Goal: Task Accomplishment & Management: Manage account settings

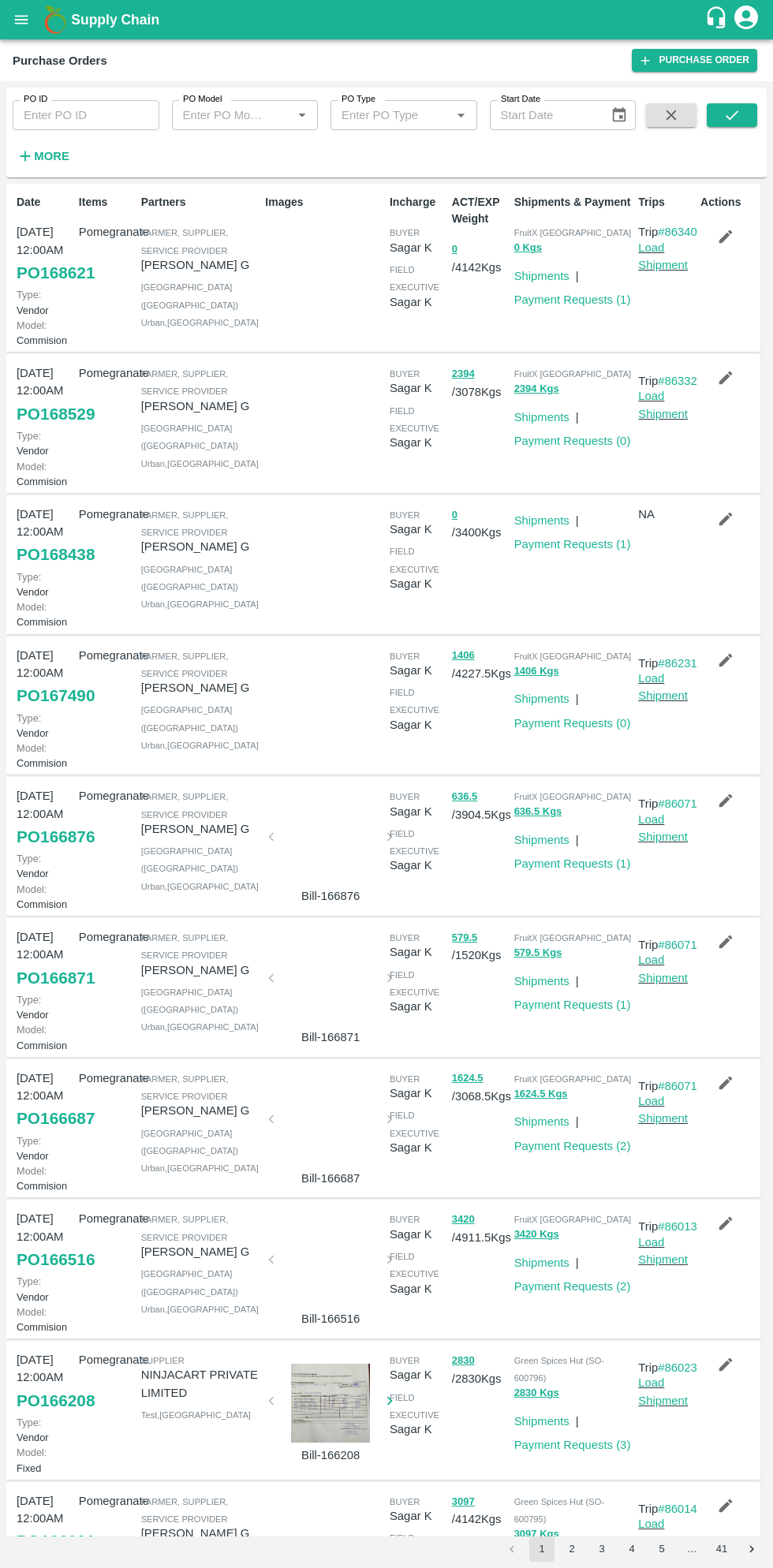
click at [49, 159] on strong "More" at bounding box center [52, 156] width 35 height 13
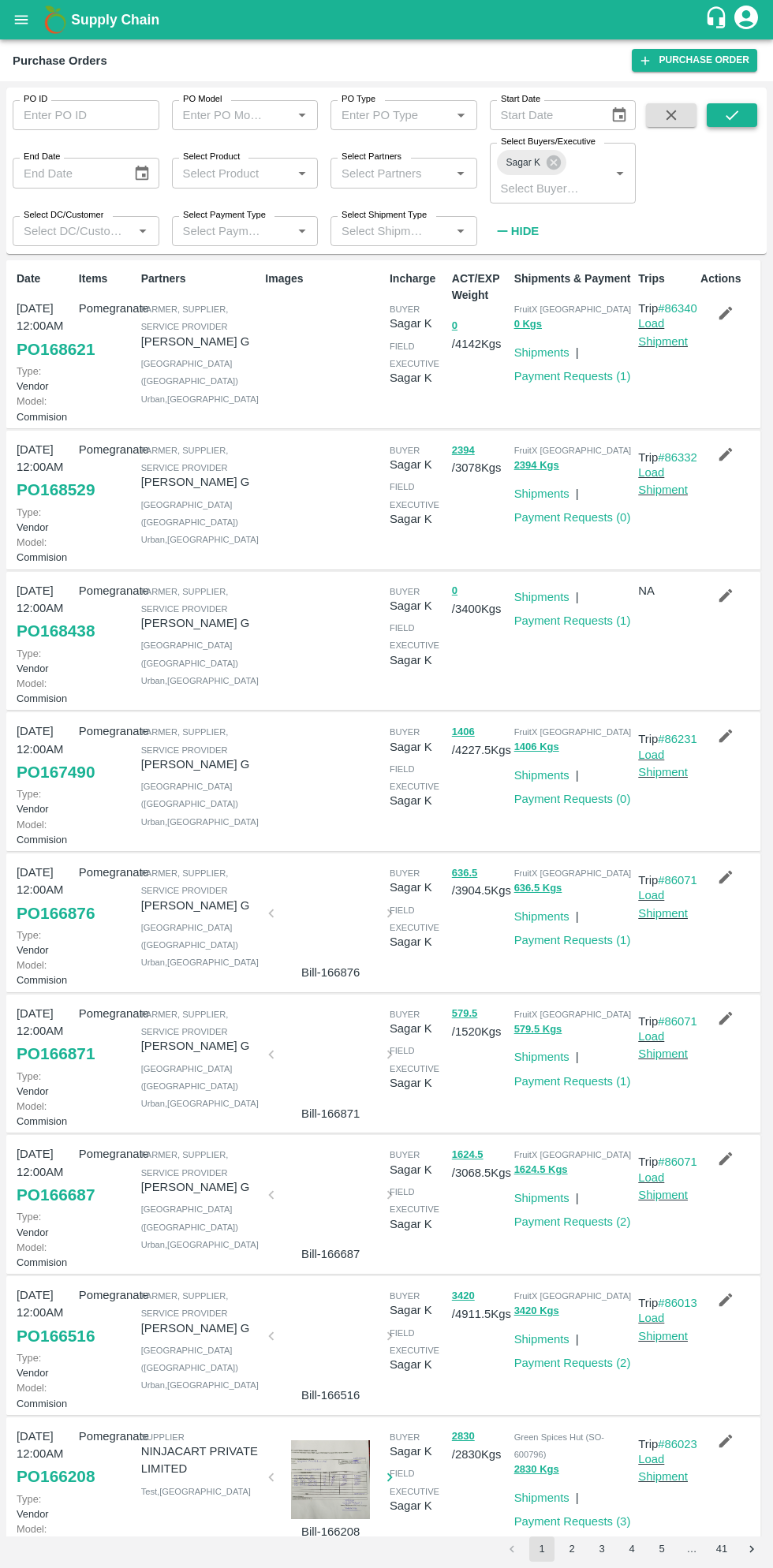
click at [732, 115] on icon "submit" at bounding box center [732, 116] width 18 height 18
click at [738, 109] on icon "submit" at bounding box center [732, 116] width 18 height 18
click at [667, 347] on link "Load Shipment" at bounding box center [662, 332] width 50 height 30
click at [663, 347] on link "Load Shipment" at bounding box center [662, 332] width 50 height 30
click at [657, 347] on link "Load Shipment" at bounding box center [662, 332] width 50 height 30
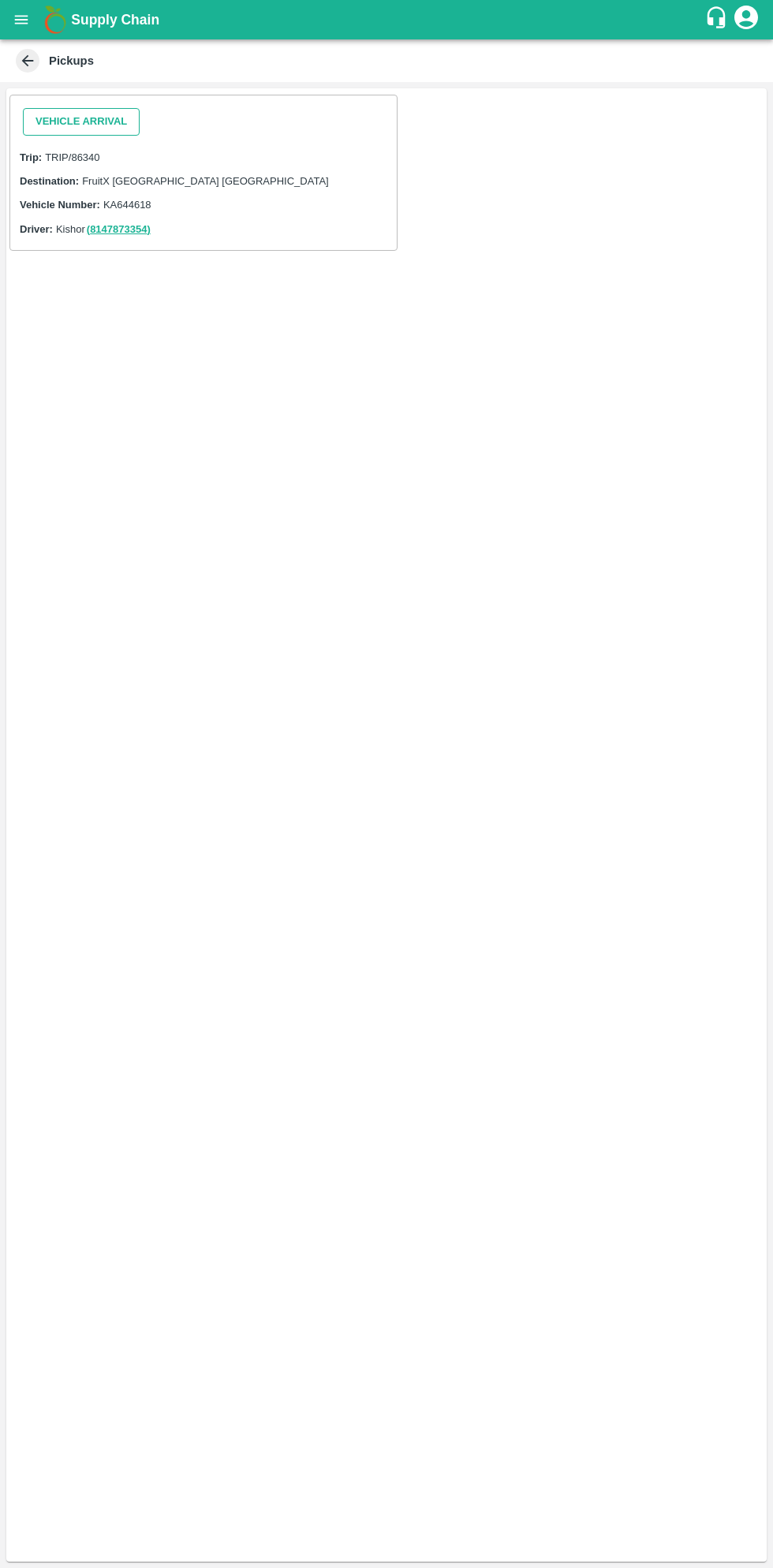
click at [58, 116] on button "Vehicle Arrival" at bounding box center [80, 122] width 117 height 27
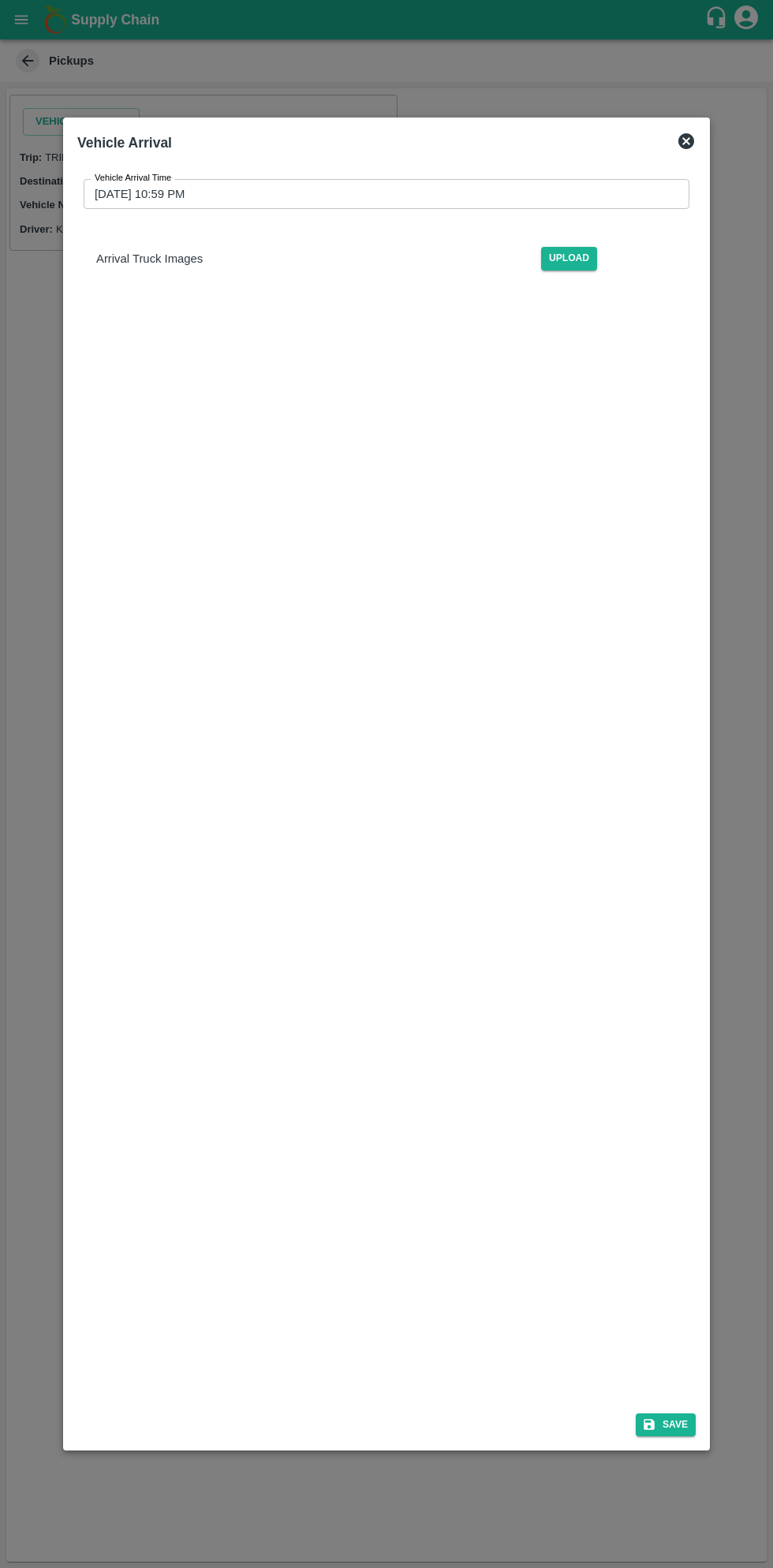
click at [375, 194] on input "[DATE] 10:59 PM" at bounding box center [381, 193] width 594 height 30
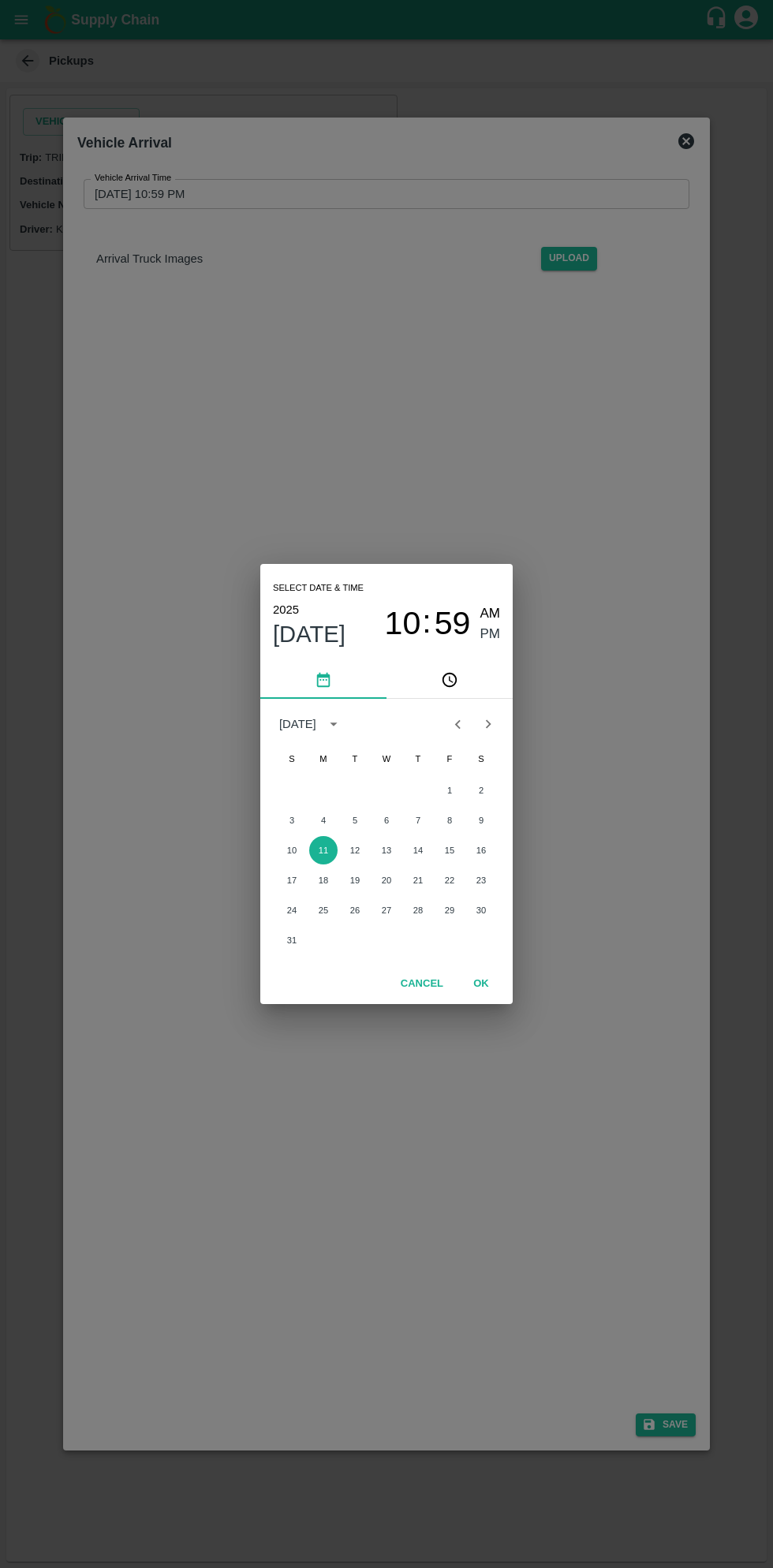
click at [495, 616] on span "AM" at bounding box center [490, 614] width 21 height 22
type input "11/08/2025 10:59 AM"
click at [480, 983] on button "OK" at bounding box center [481, 984] width 50 height 27
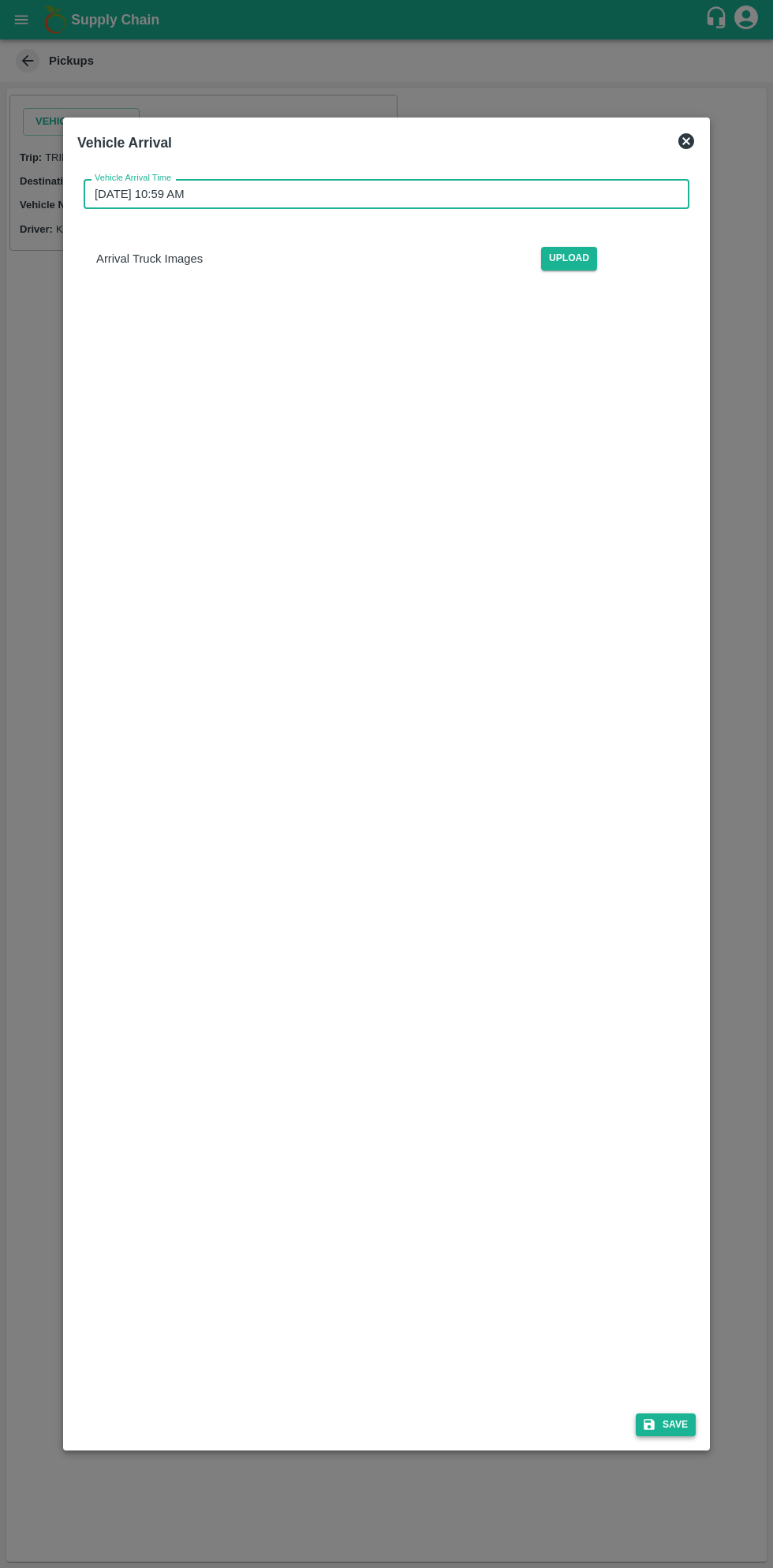
click at [669, 1417] on button "Save" at bounding box center [665, 1424] width 60 height 23
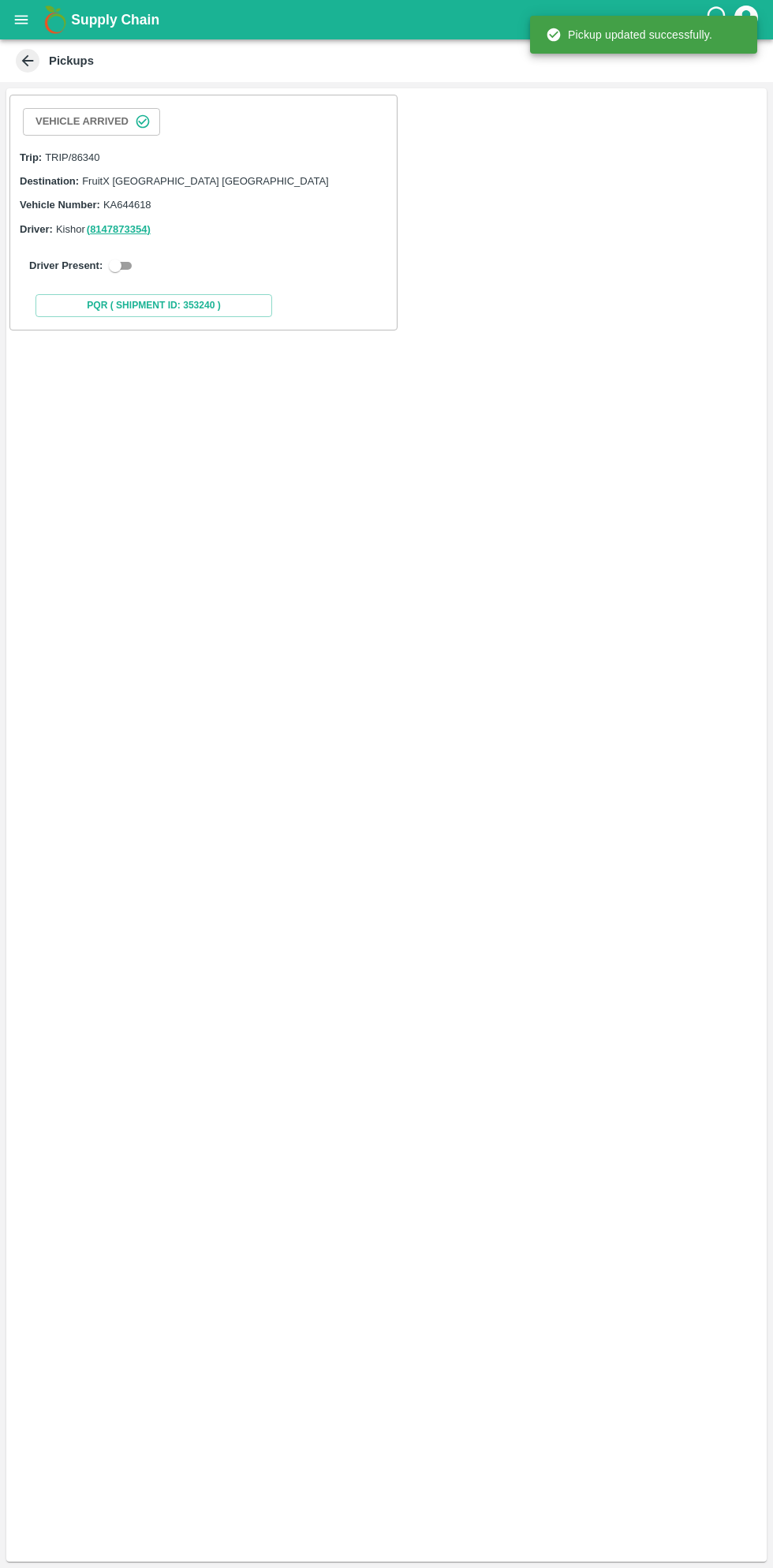
click at [129, 265] on input "checkbox" at bounding box center [115, 265] width 57 height 19
checkbox input "true"
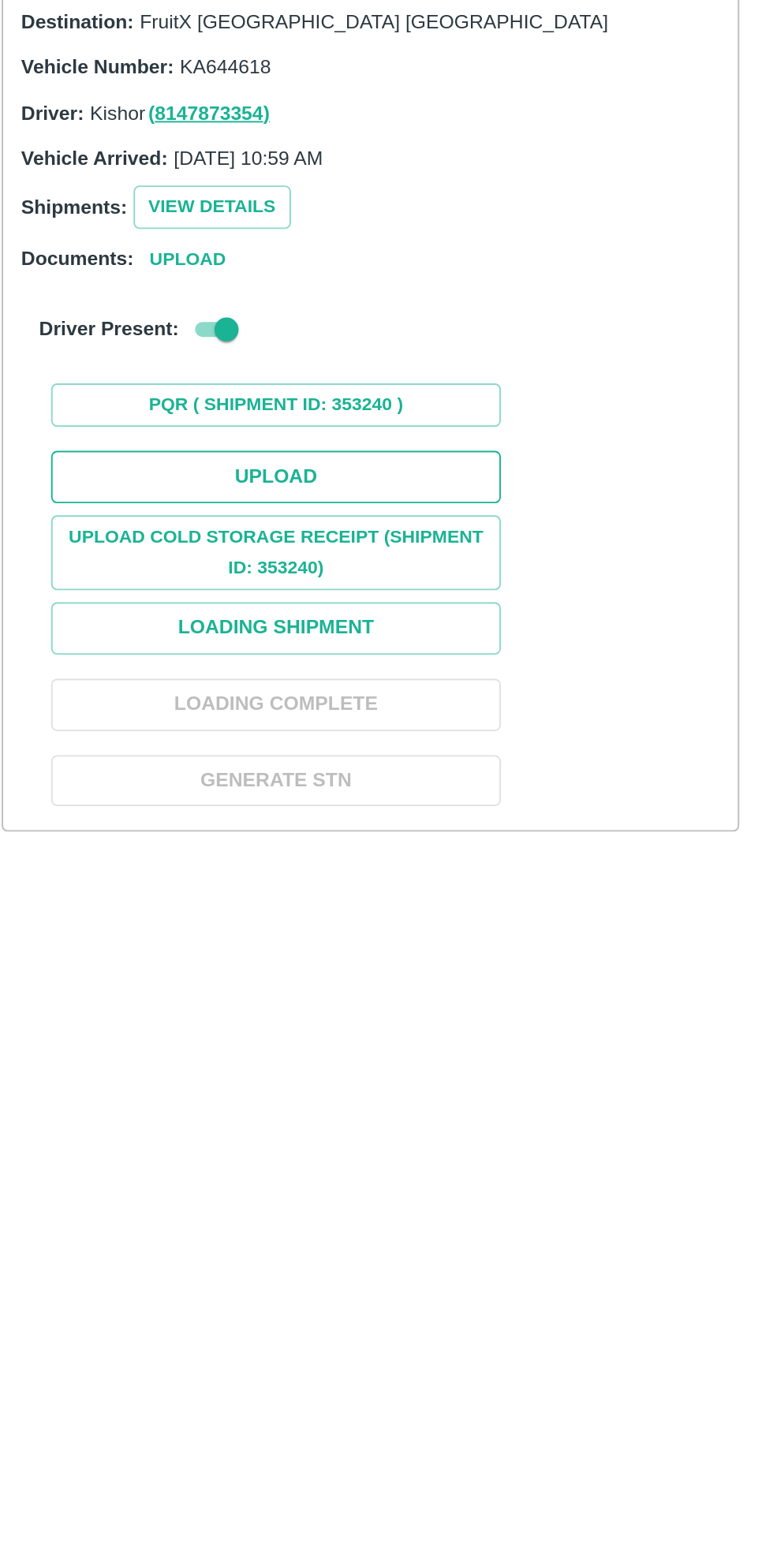
click at [199, 413] on button "Upload" at bounding box center [153, 421] width 236 height 27
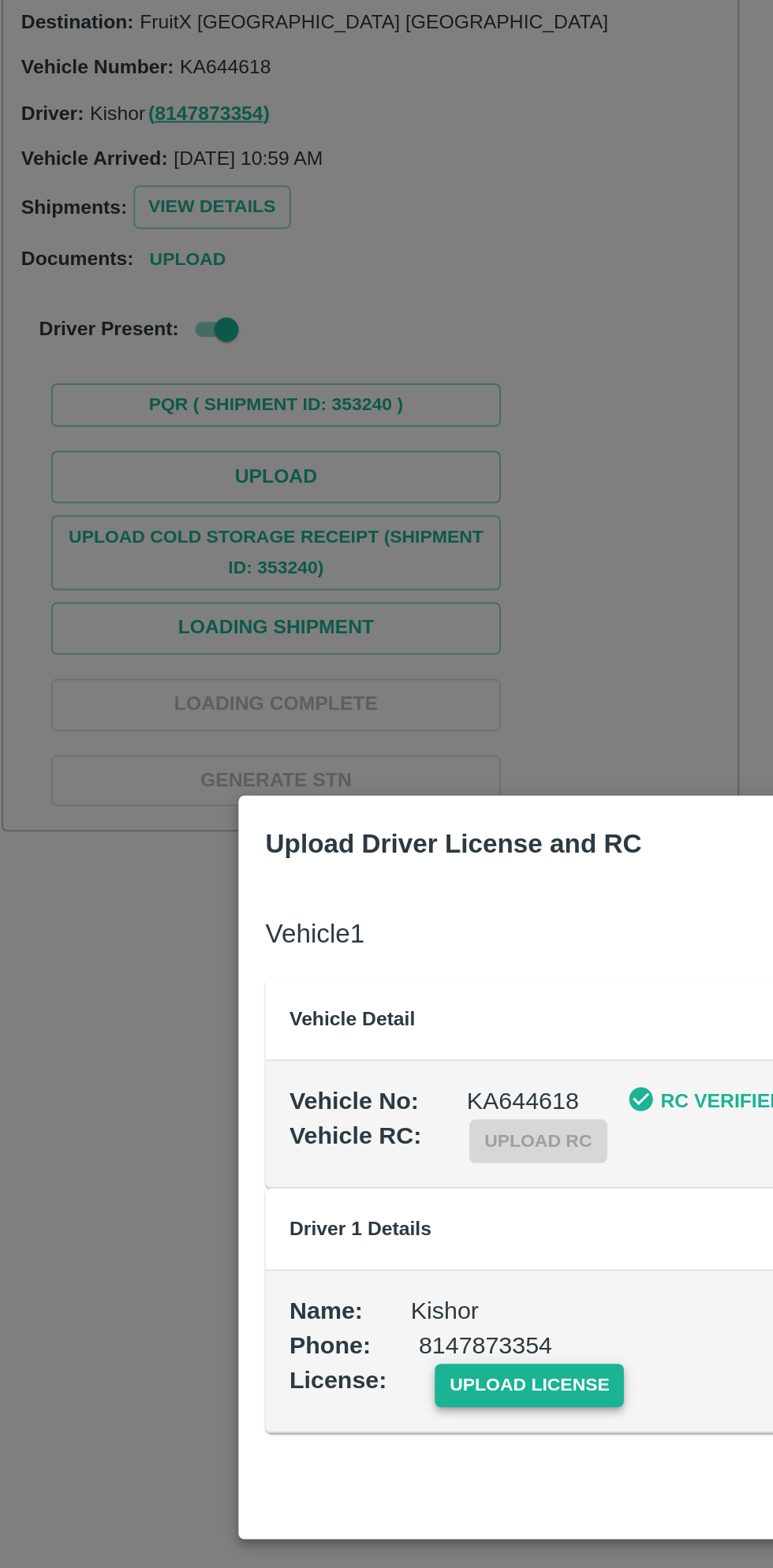
click at [270, 899] on span "upload license" at bounding box center [287, 898] width 100 height 23
click at [0, 0] on input "upload license" at bounding box center [0, 0] width 0 height 0
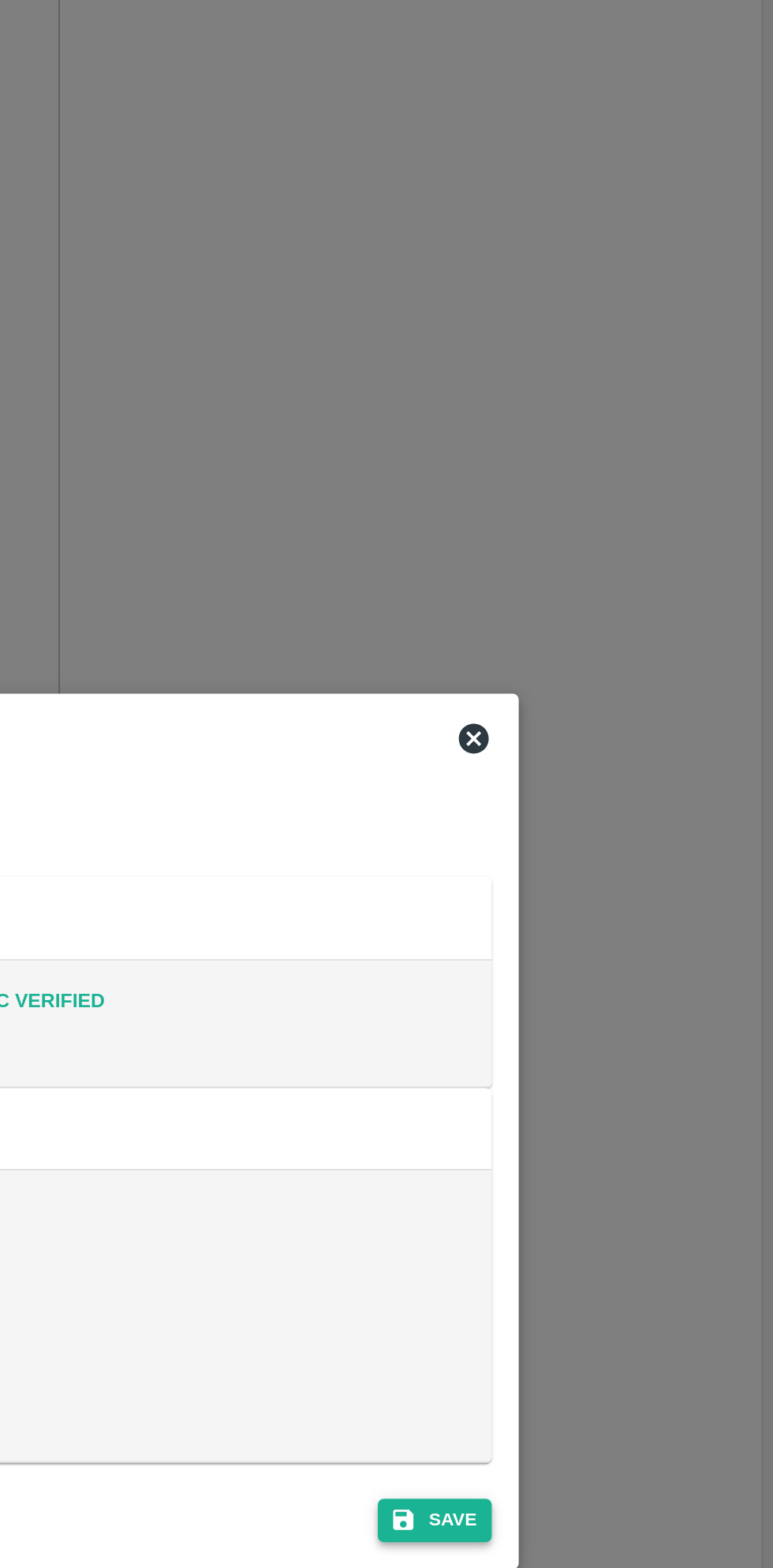
click at [604, 986] on button "Save" at bounding box center [593, 988] width 60 height 23
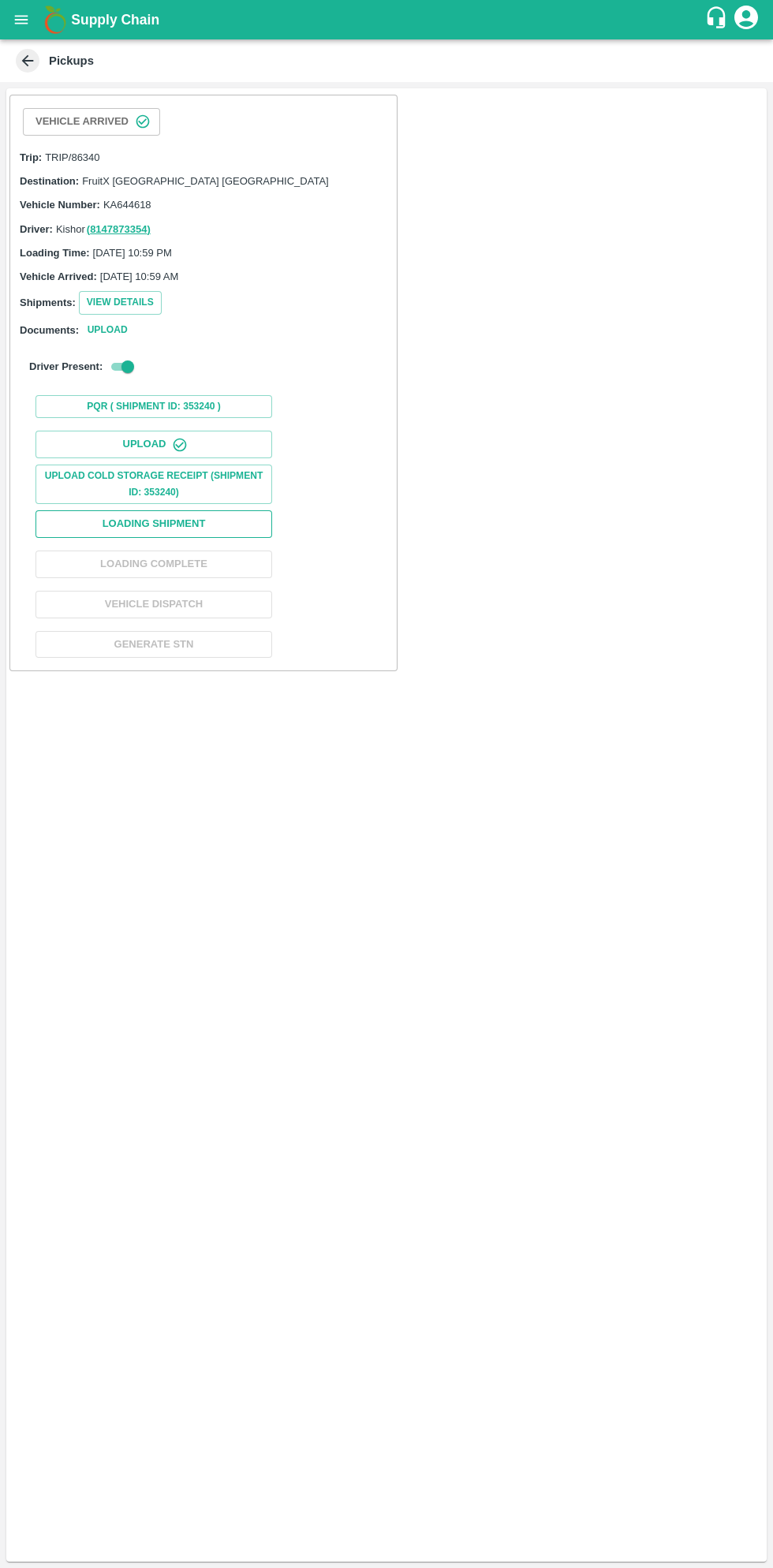
click at [202, 530] on button "Loading Shipment" at bounding box center [153, 524] width 236 height 27
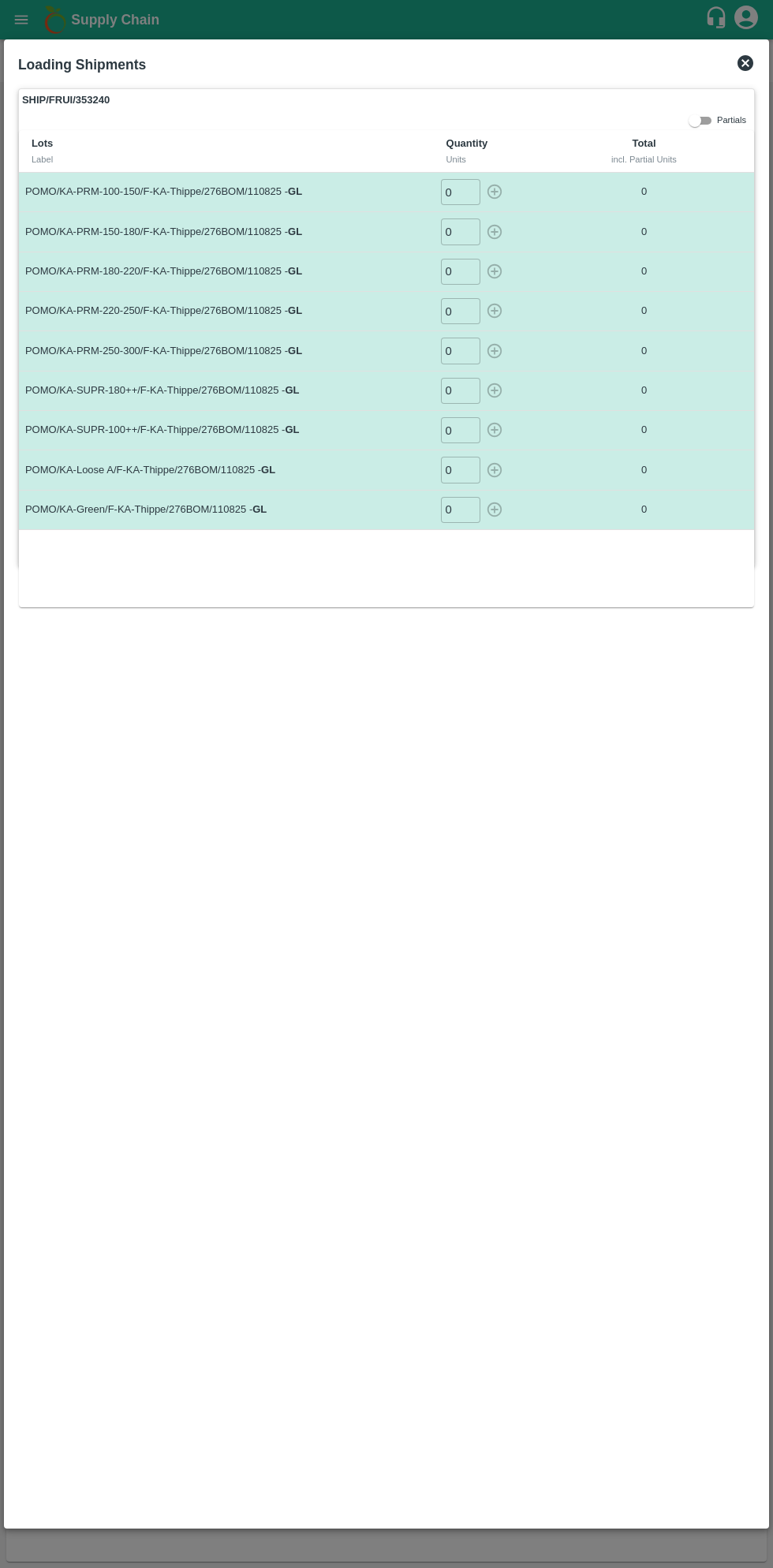
click at [452, 198] on input "0" at bounding box center [460, 191] width 39 height 26
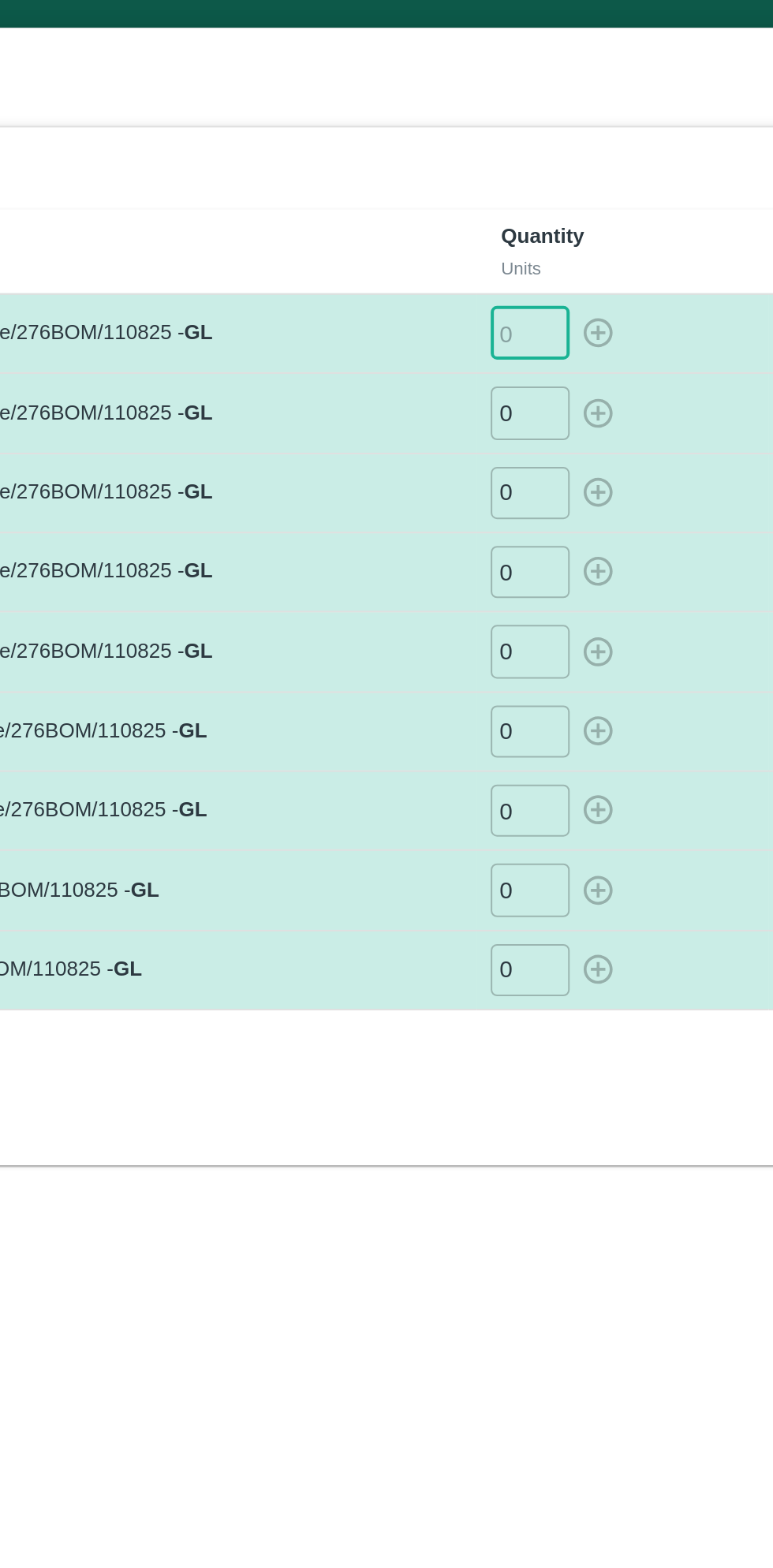
click at [468, 195] on input "number" at bounding box center [460, 191] width 39 height 26
type input "126"
type input "092"
type input "040"
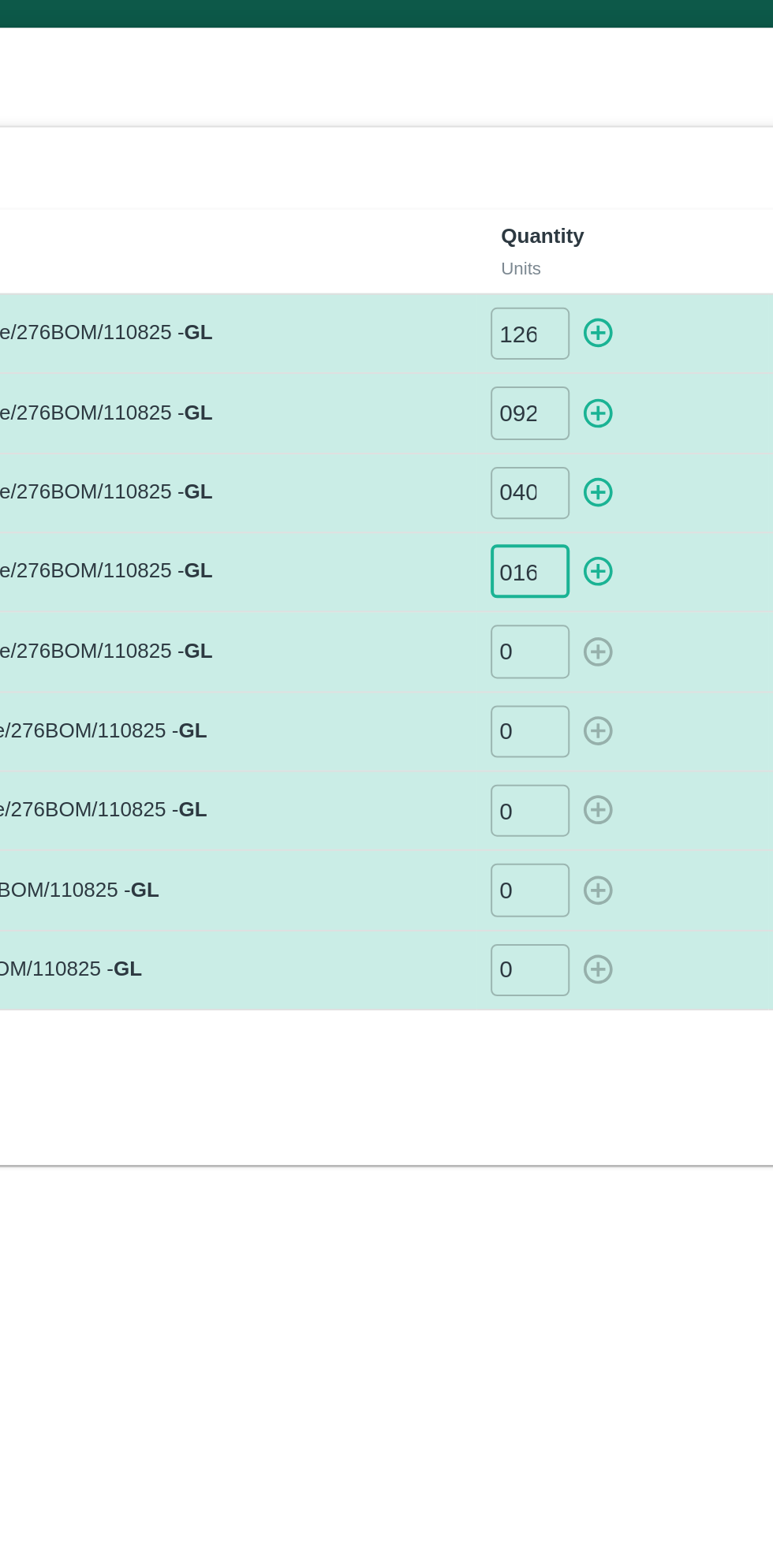
type input "016"
type input "07"
click at [460, 391] on input "0" at bounding box center [460, 391] width 39 height 26
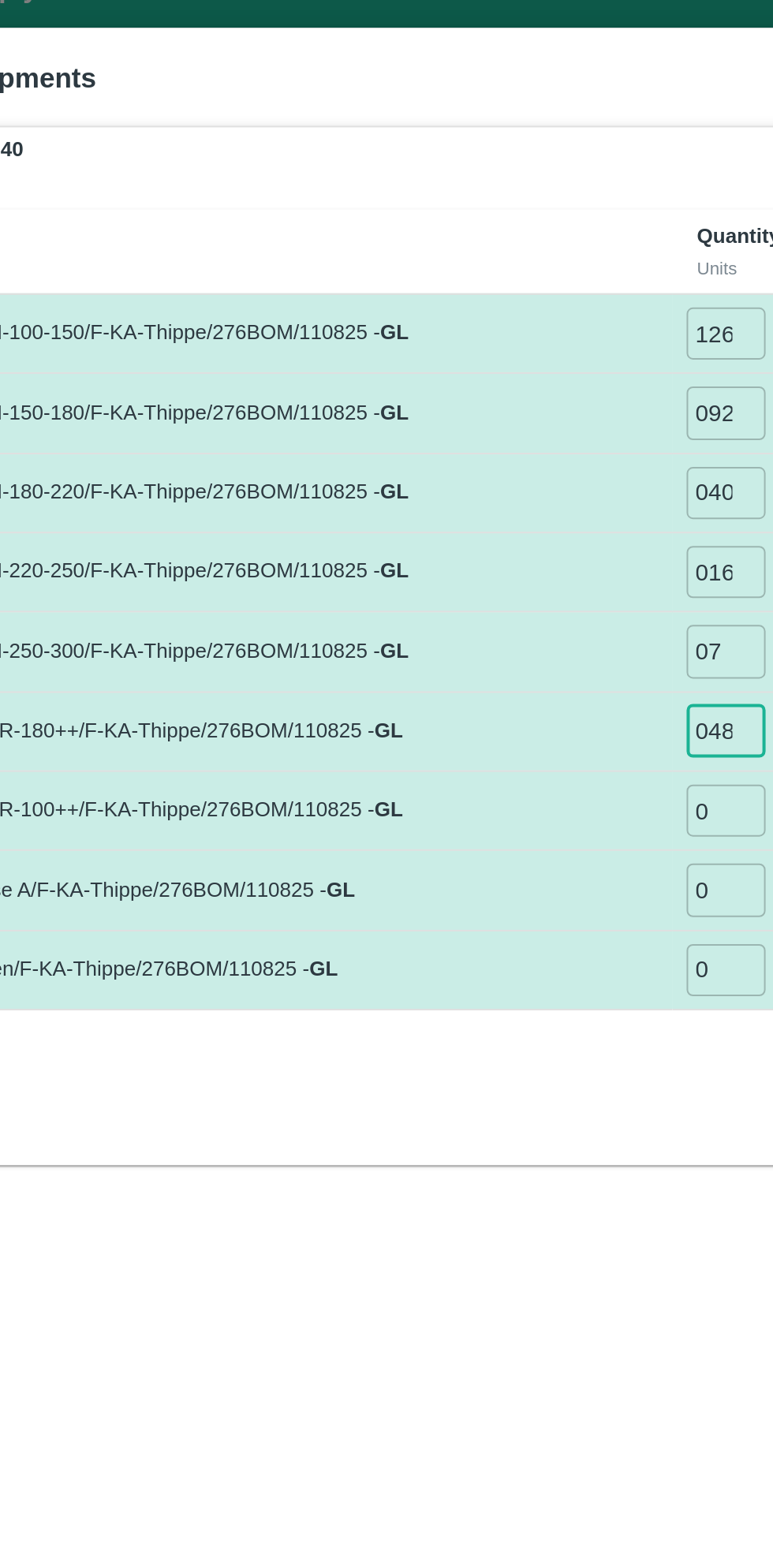
type input "048"
type input "021"
type input "019"
type input "011"
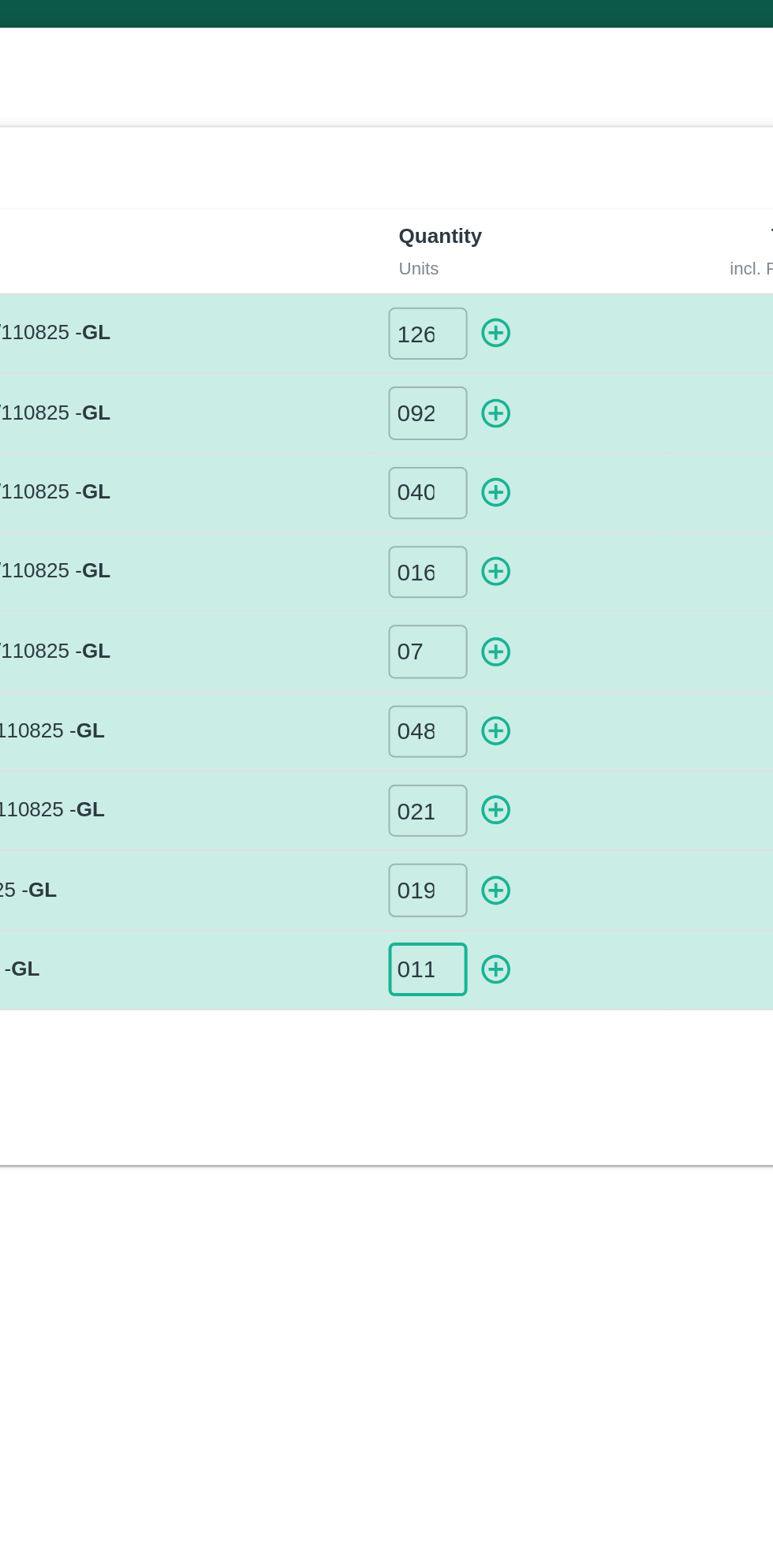
click at [502, 191] on icon "button" at bounding box center [494, 191] width 18 height 18
type input "0"
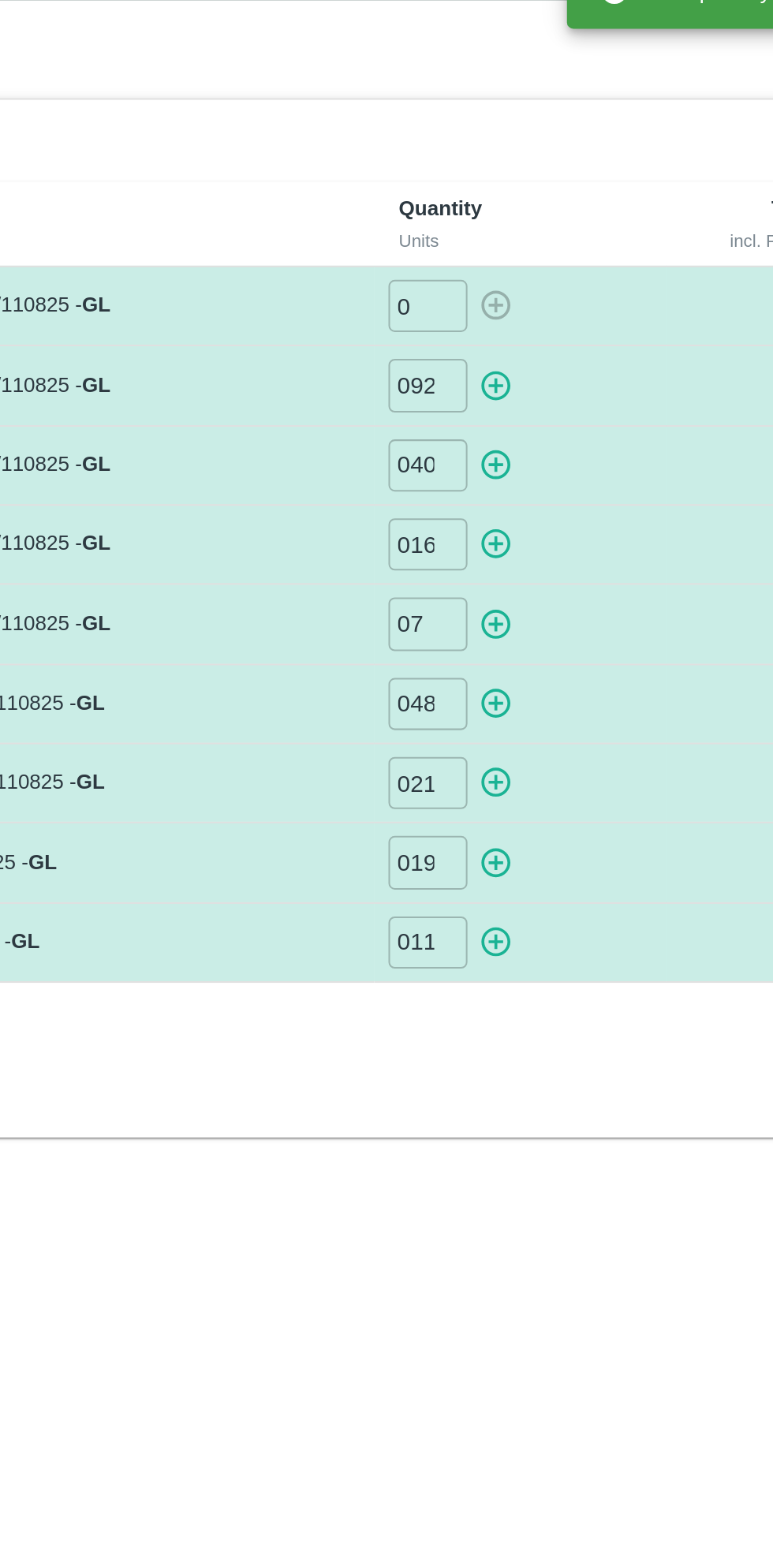
click at [500, 239] on icon "button" at bounding box center [494, 232] width 18 height 18
type input "0"
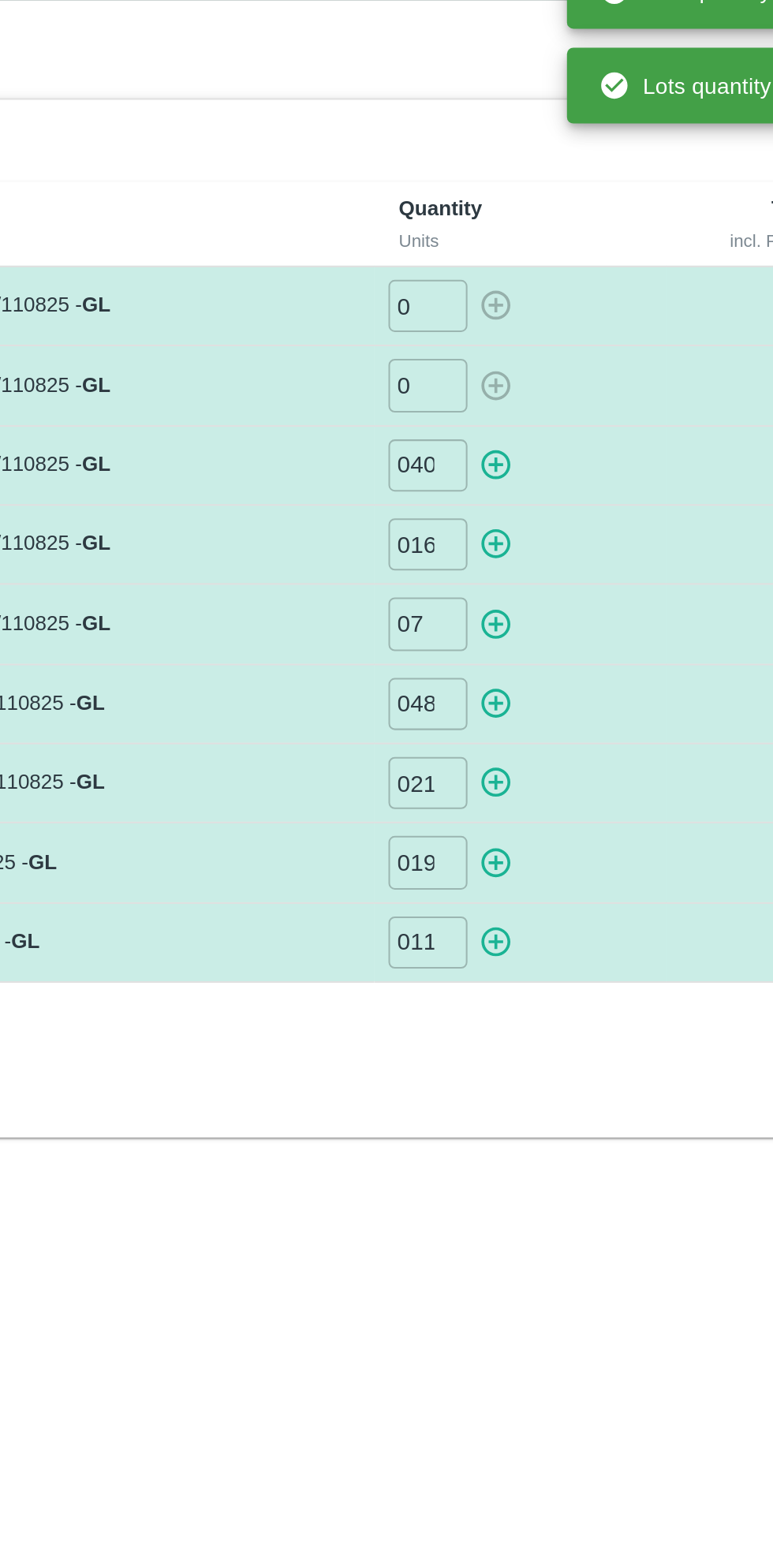
click at [496, 276] on icon "button" at bounding box center [494, 272] width 18 height 18
type input "0"
click at [496, 309] on icon "button" at bounding box center [493, 310] width 15 height 15
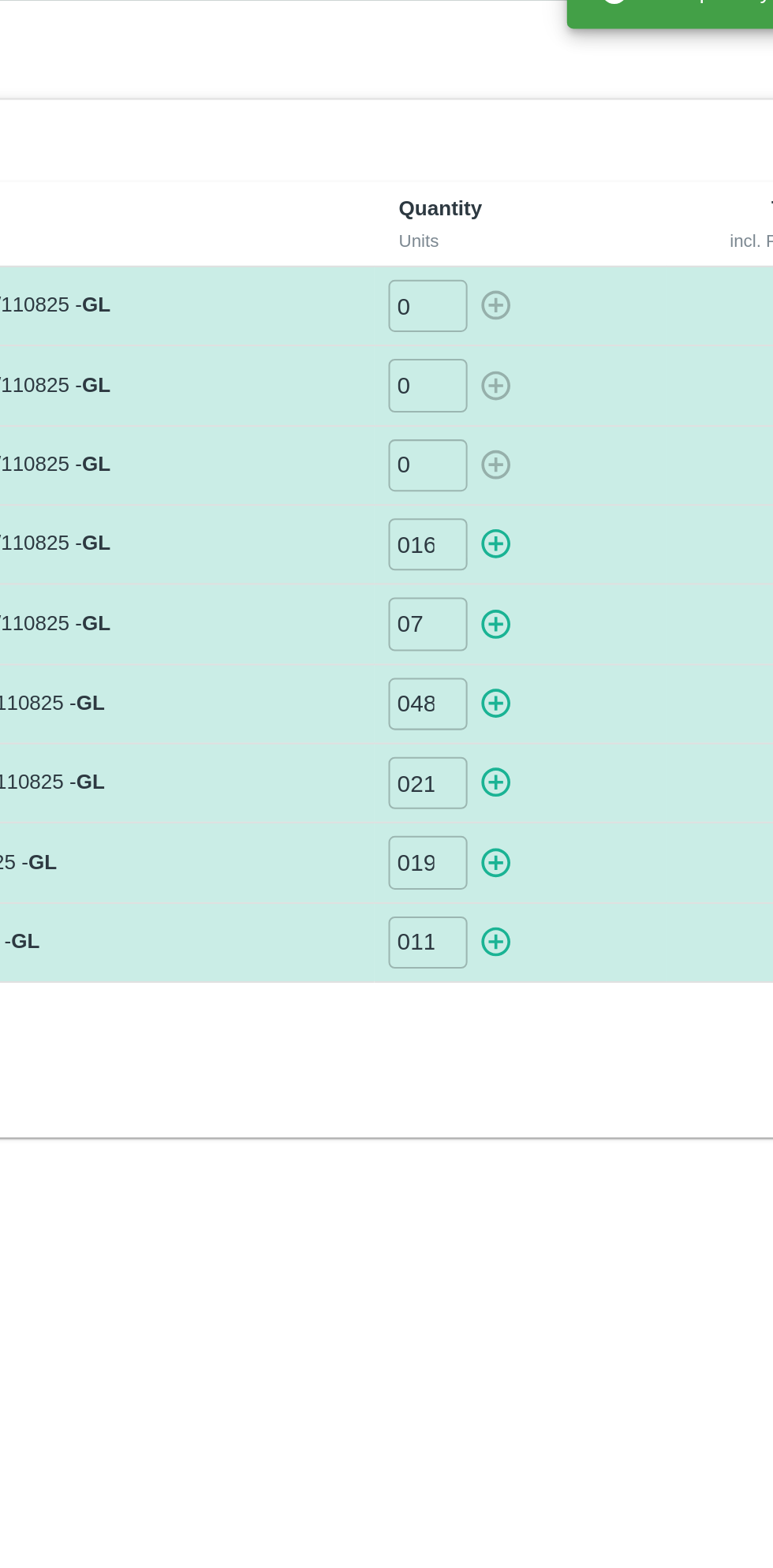
type input "0"
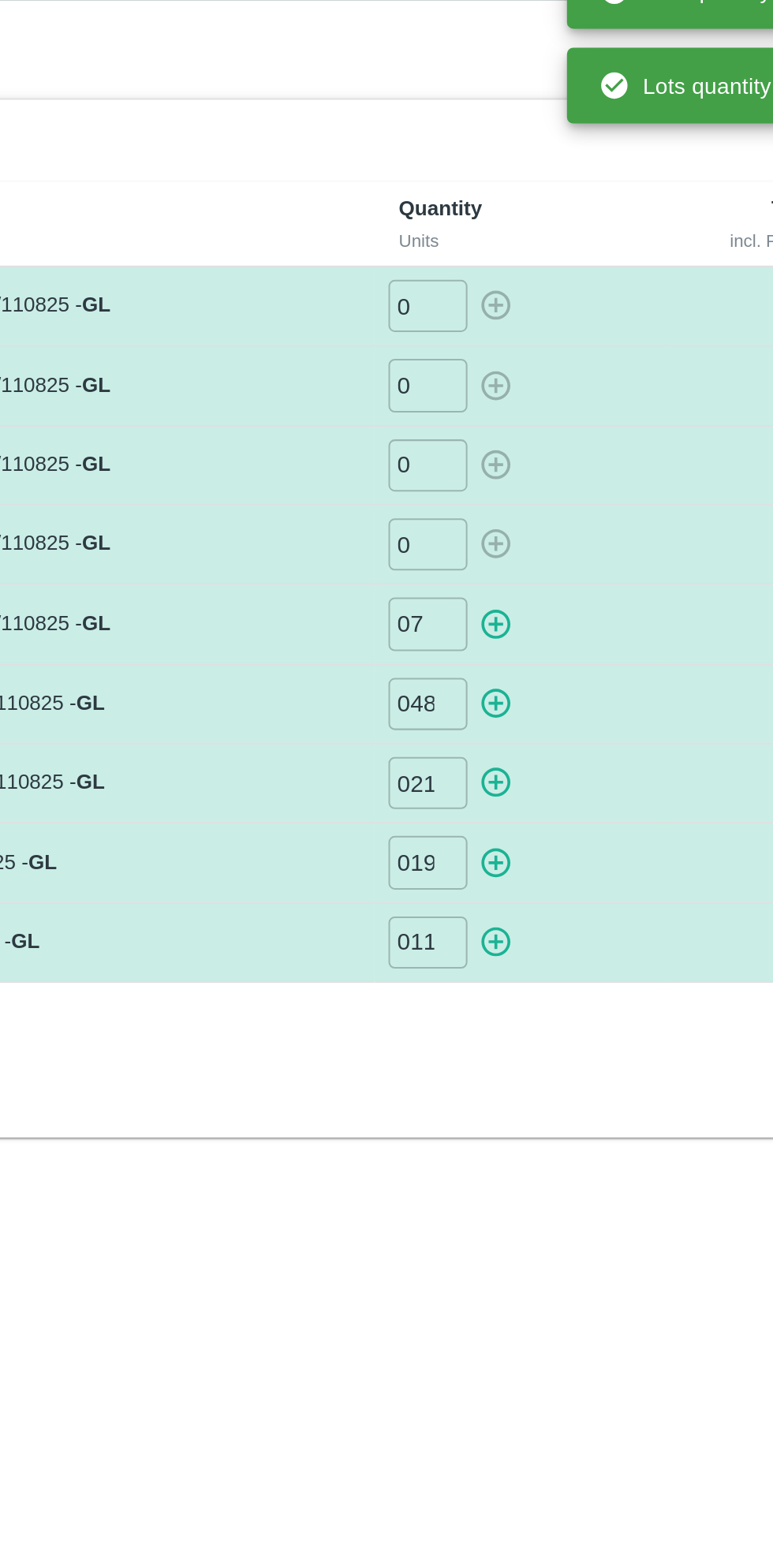
click at [500, 347] on icon "button" at bounding box center [493, 350] width 15 height 15
type input "0"
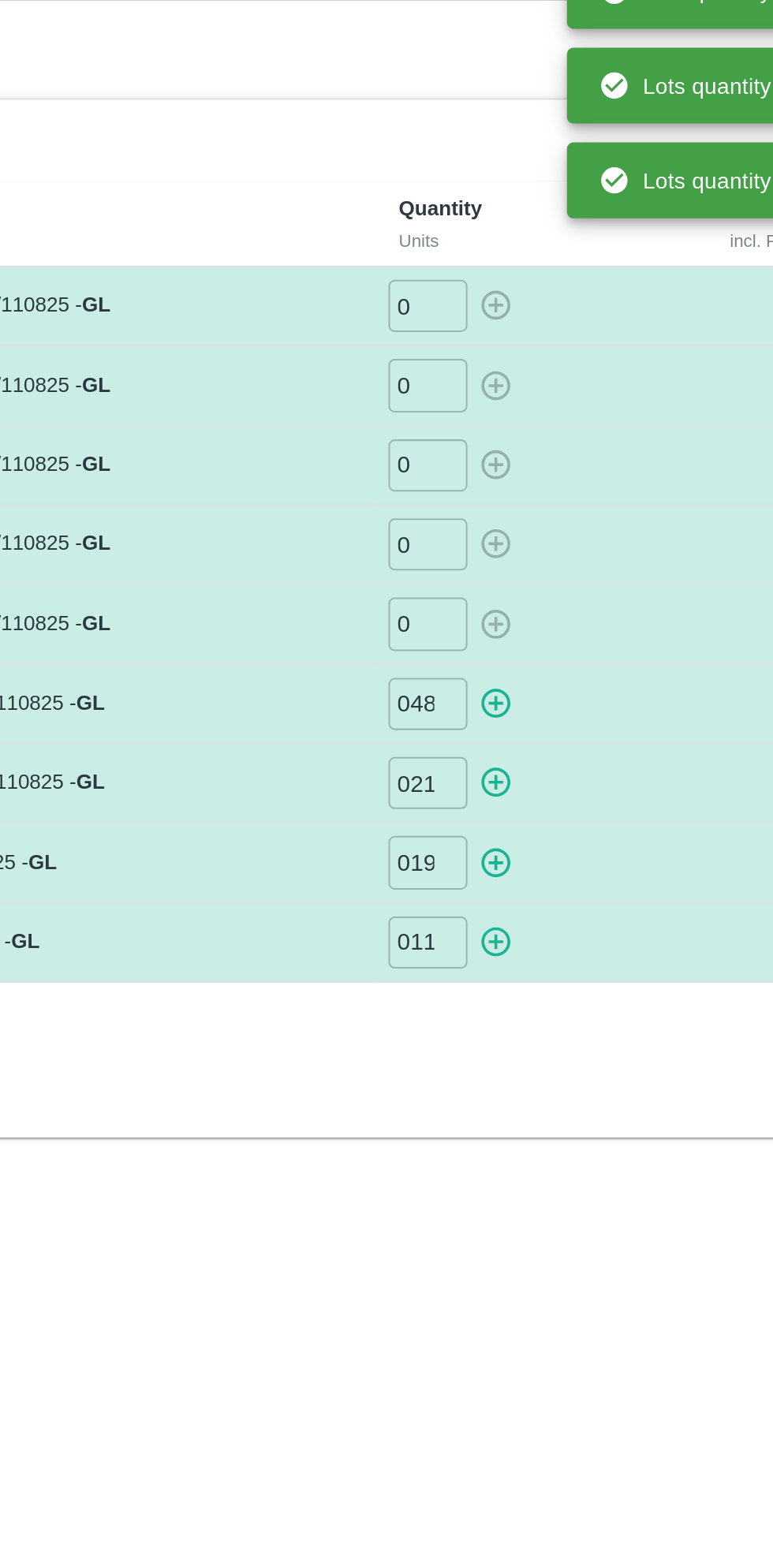
click at [499, 383] on icon "button" at bounding box center [494, 391] width 18 height 18
type input "0"
click at [497, 423] on icon "button" at bounding box center [493, 430] width 15 height 15
type input "0"
click at [501, 463] on icon "button" at bounding box center [494, 470] width 18 height 18
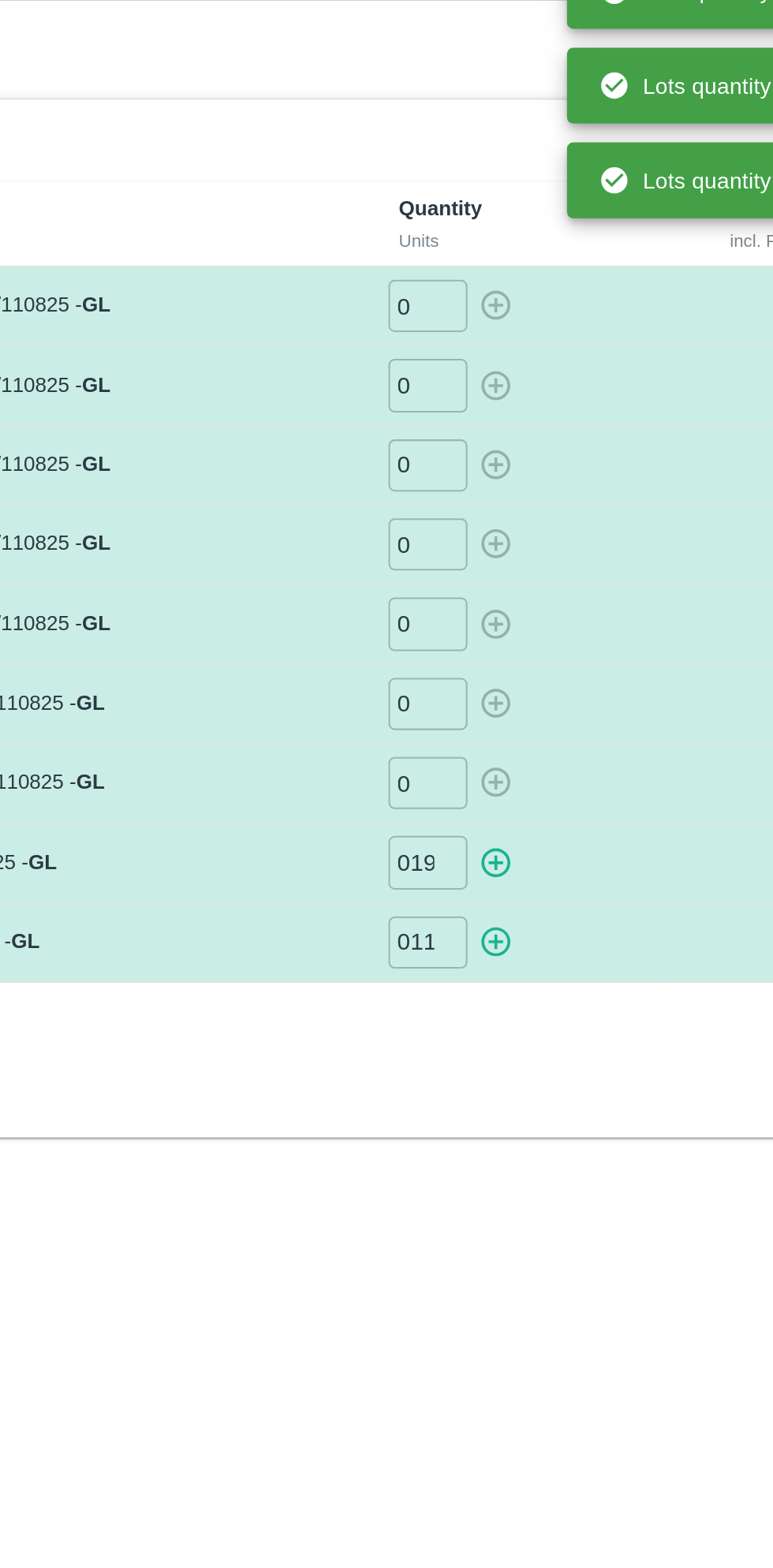
type input "0"
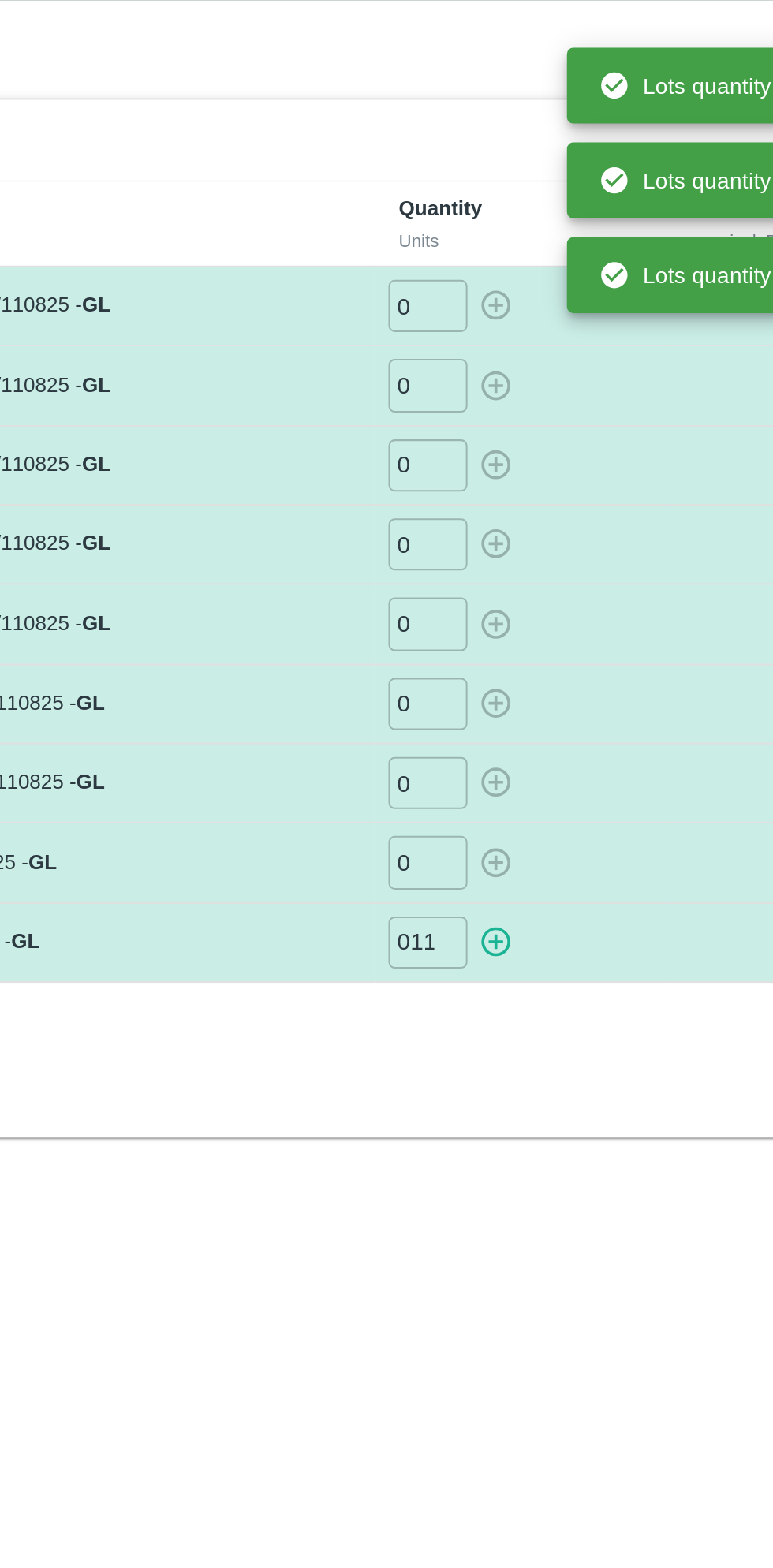
click at [500, 506] on icon "button" at bounding box center [493, 509] width 15 height 15
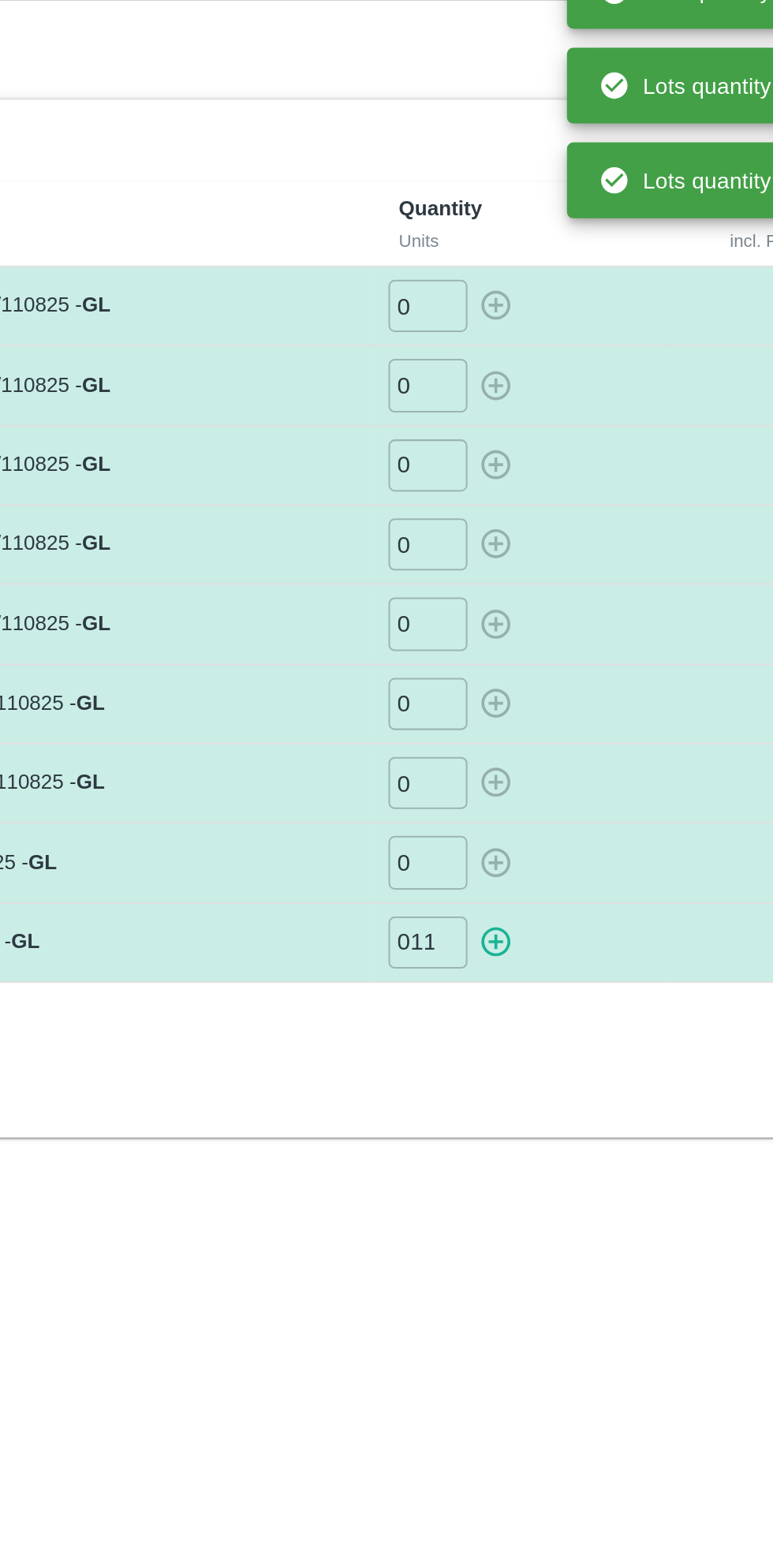
type input "0"
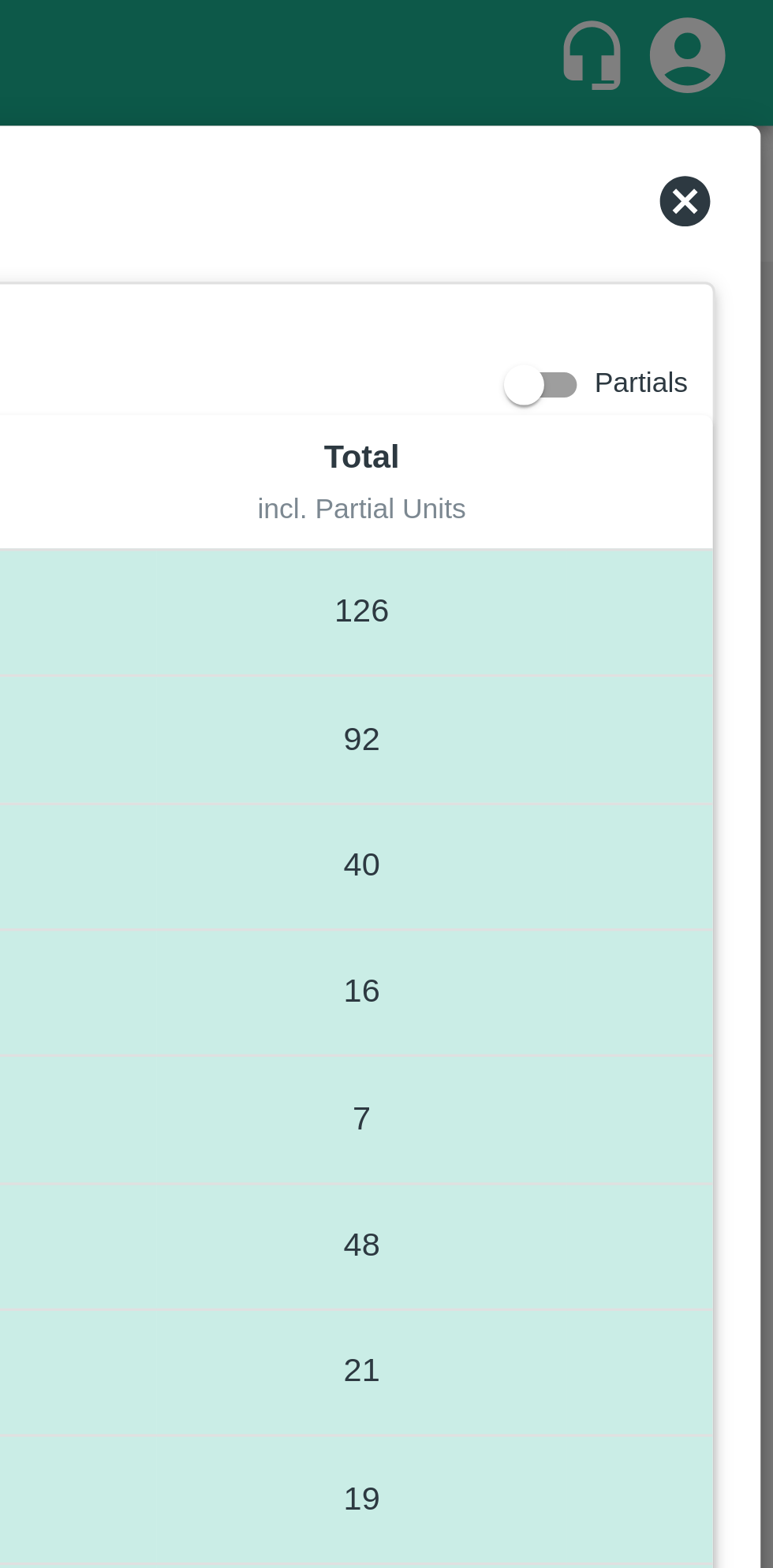
click at [748, 62] on icon at bounding box center [745, 63] width 16 height 16
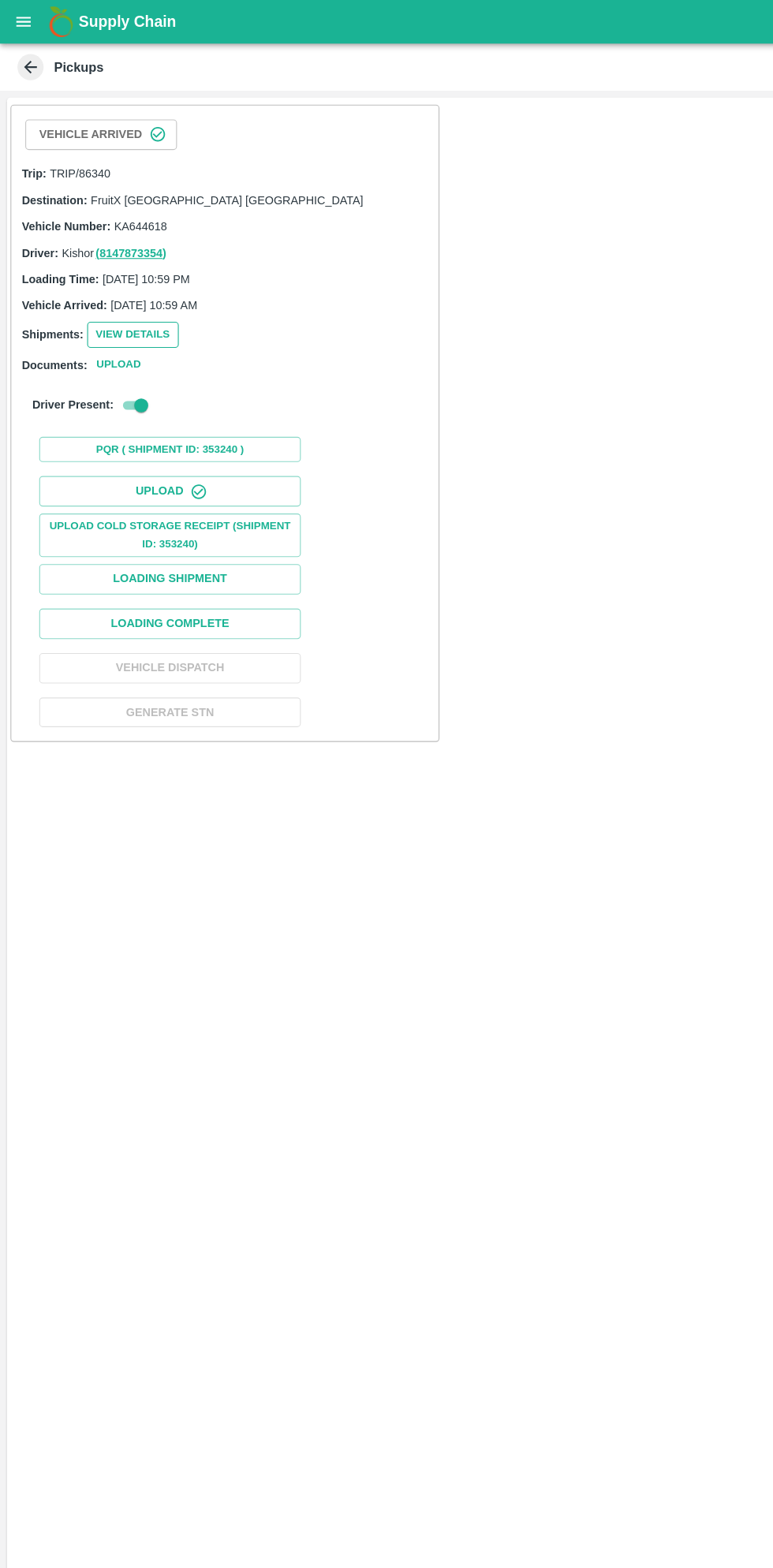
click at [126, 301] on button "View Details" at bounding box center [120, 302] width 82 height 23
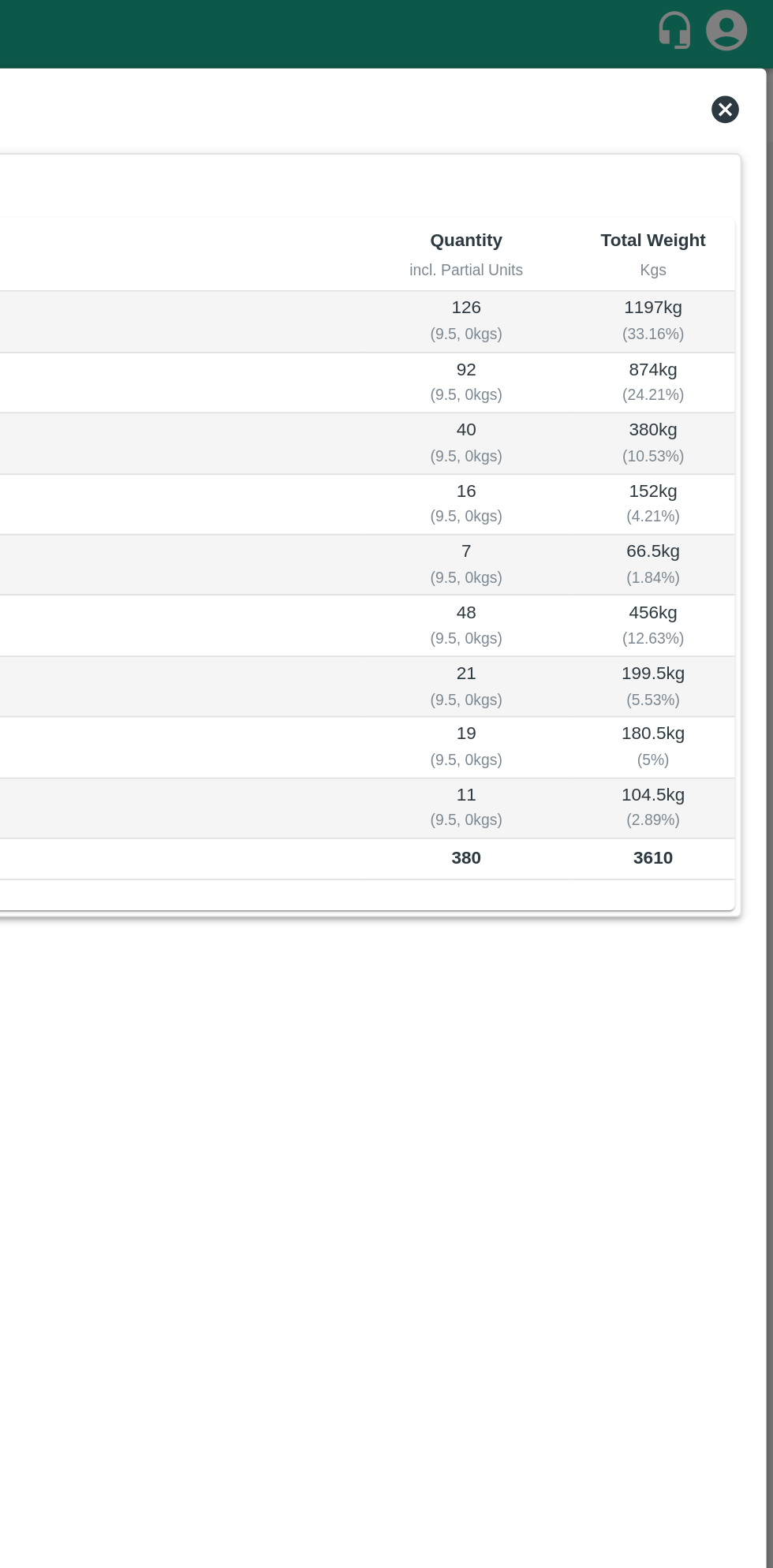
click at [751, 61] on icon at bounding box center [745, 63] width 16 height 16
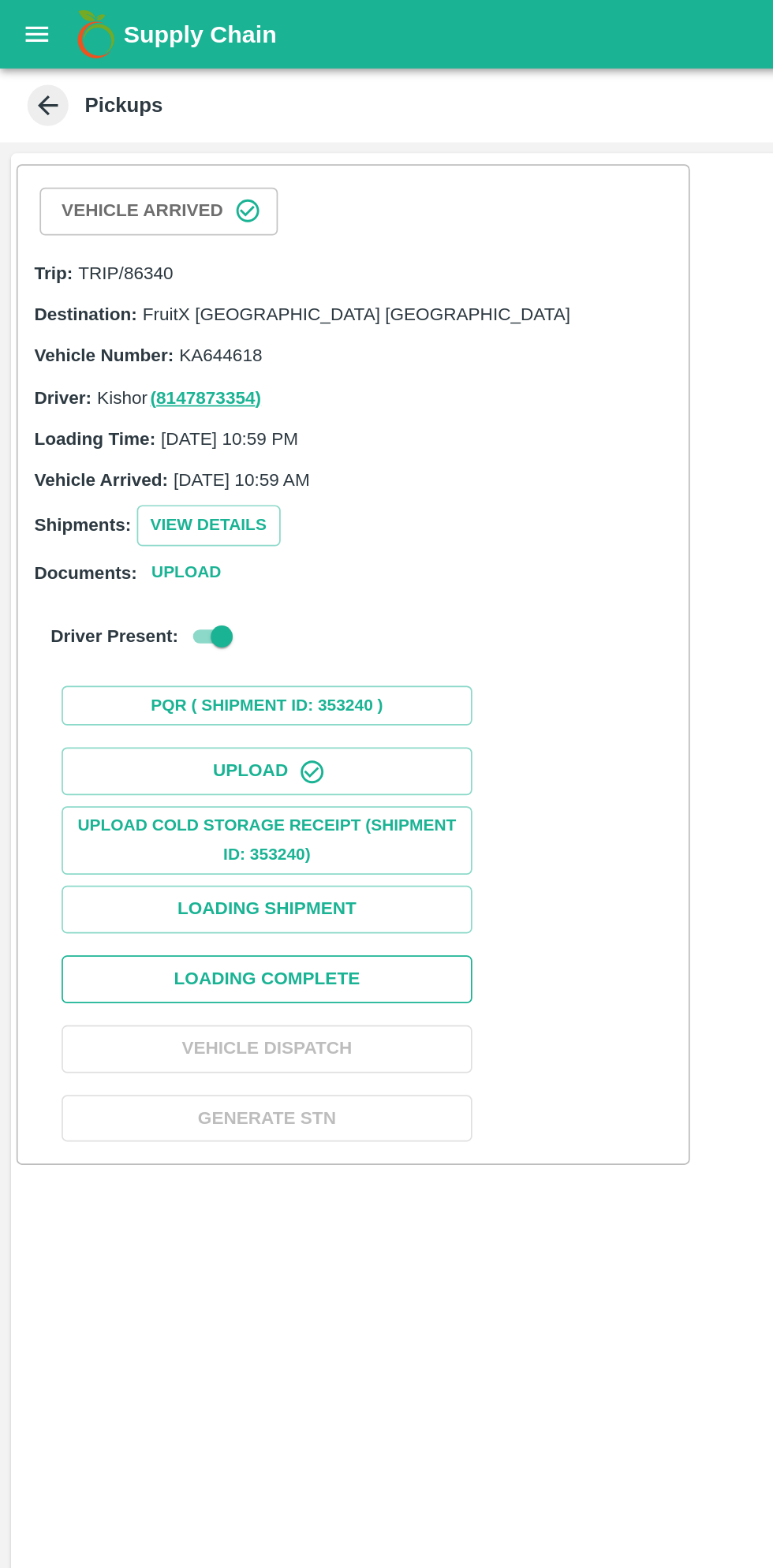
click at [199, 563] on button "Loading Complete" at bounding box center [153, 564] width 236 height 27
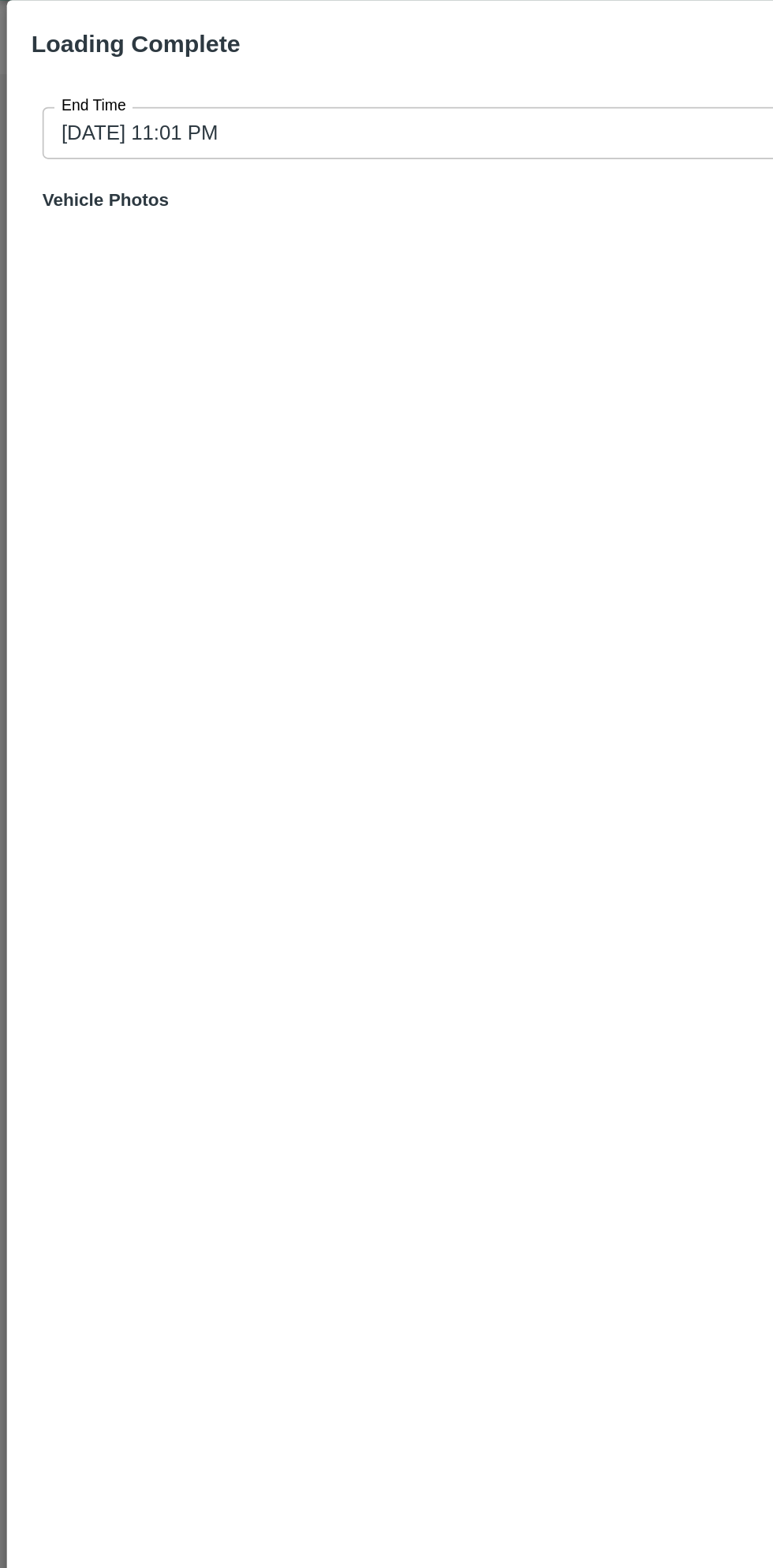
click at [263, 116] on input "11/08/2025 11:01 PM" at bounding box center [381, 116] width 713 height 30
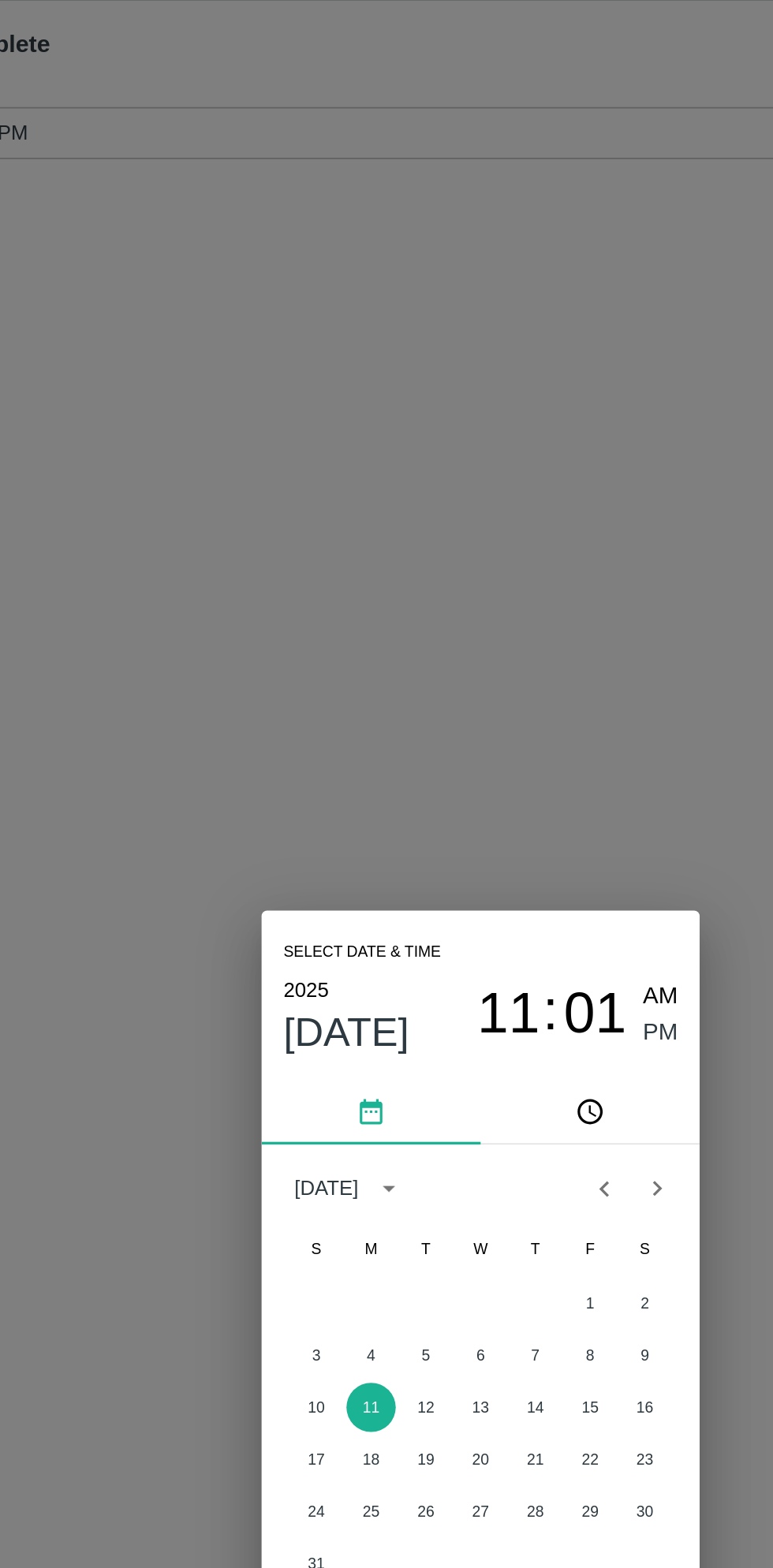
click at [406, 635] on span "11" at bounding box center [402, 623] width 36 height 38
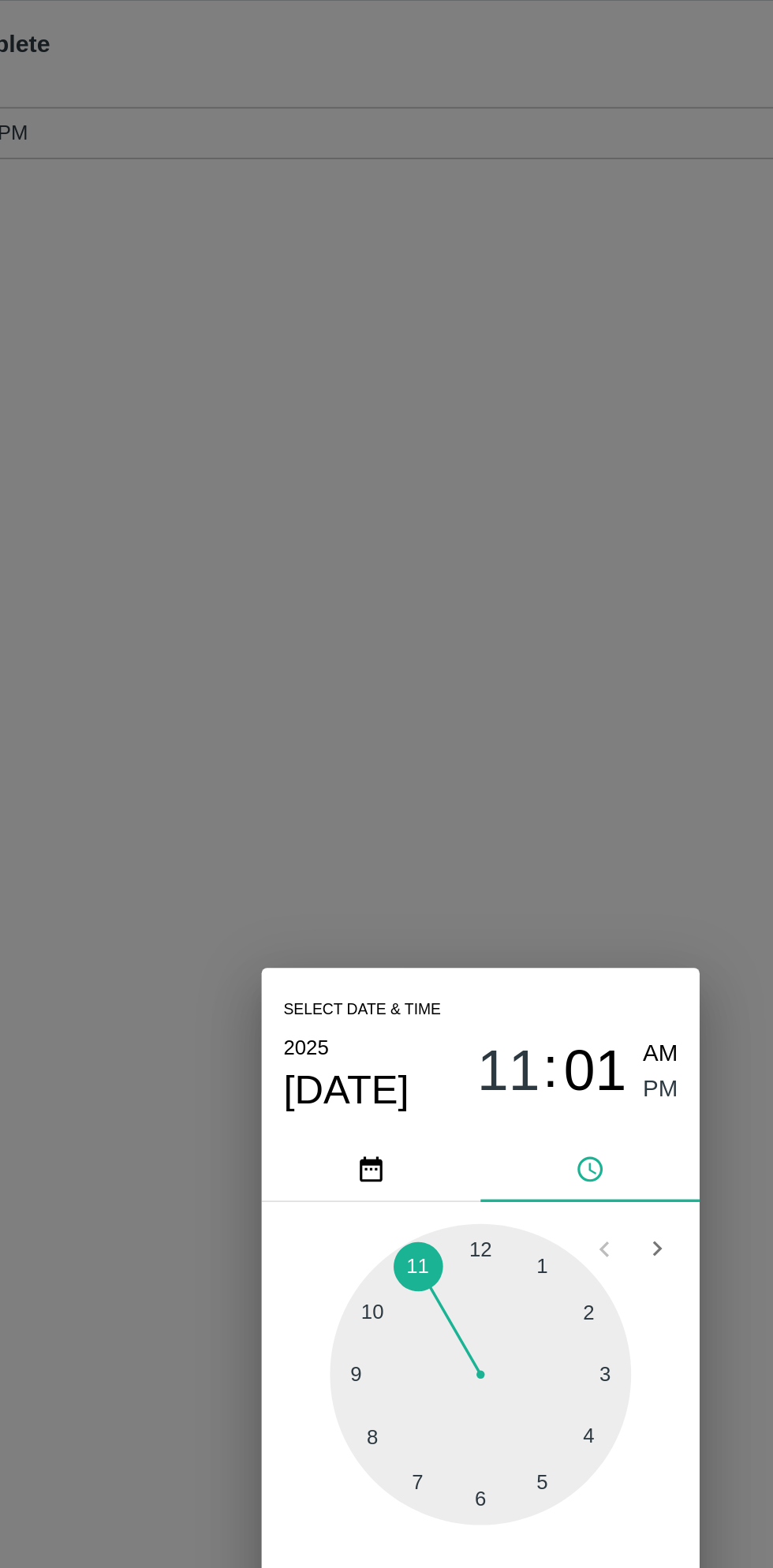
click at [448, 864] on div at bounding box center [386, 831] width 174 height 174
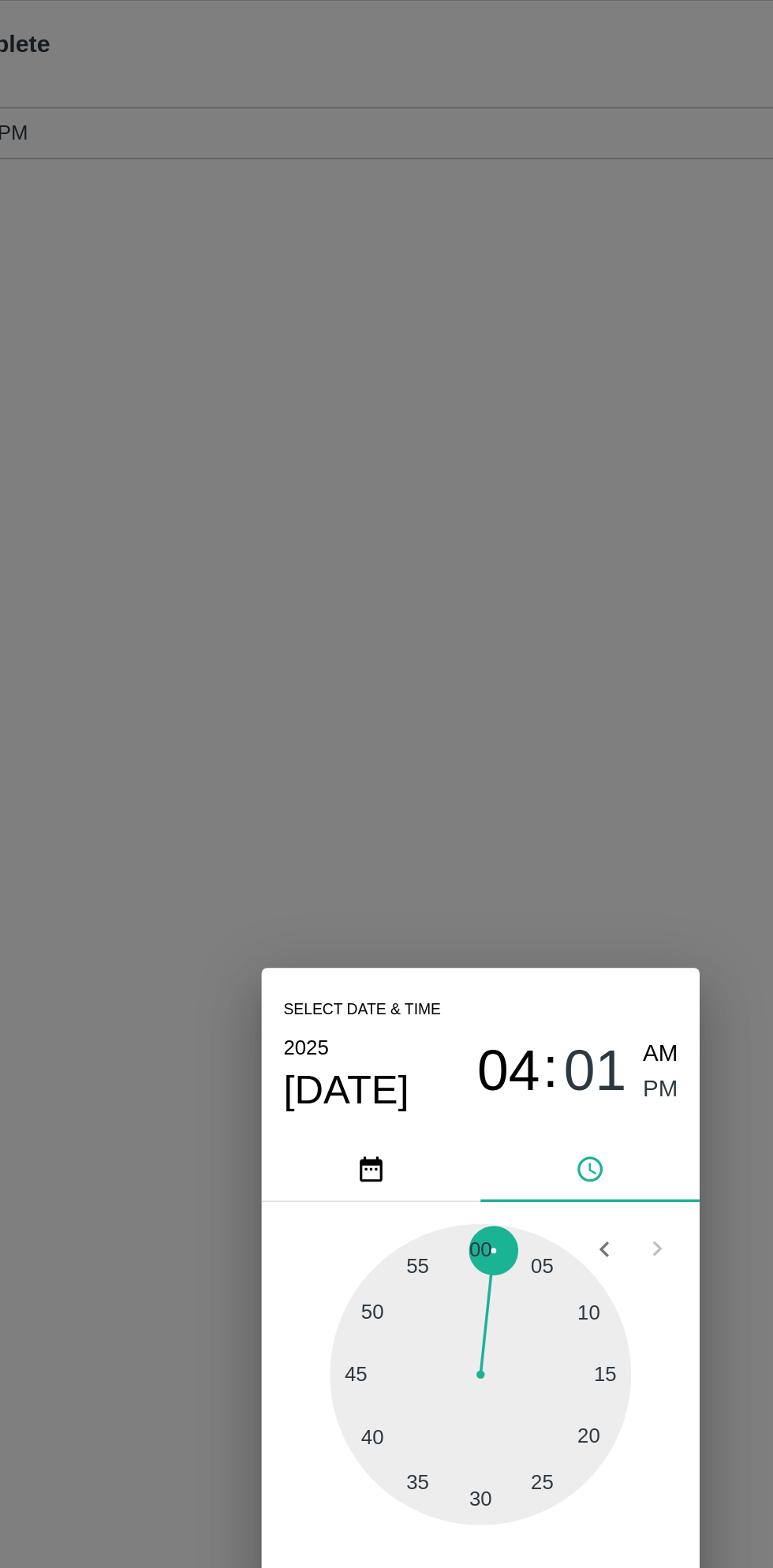
click at [493, 673] on span "PM" at bounding box center [490, 668] width 21 height 22
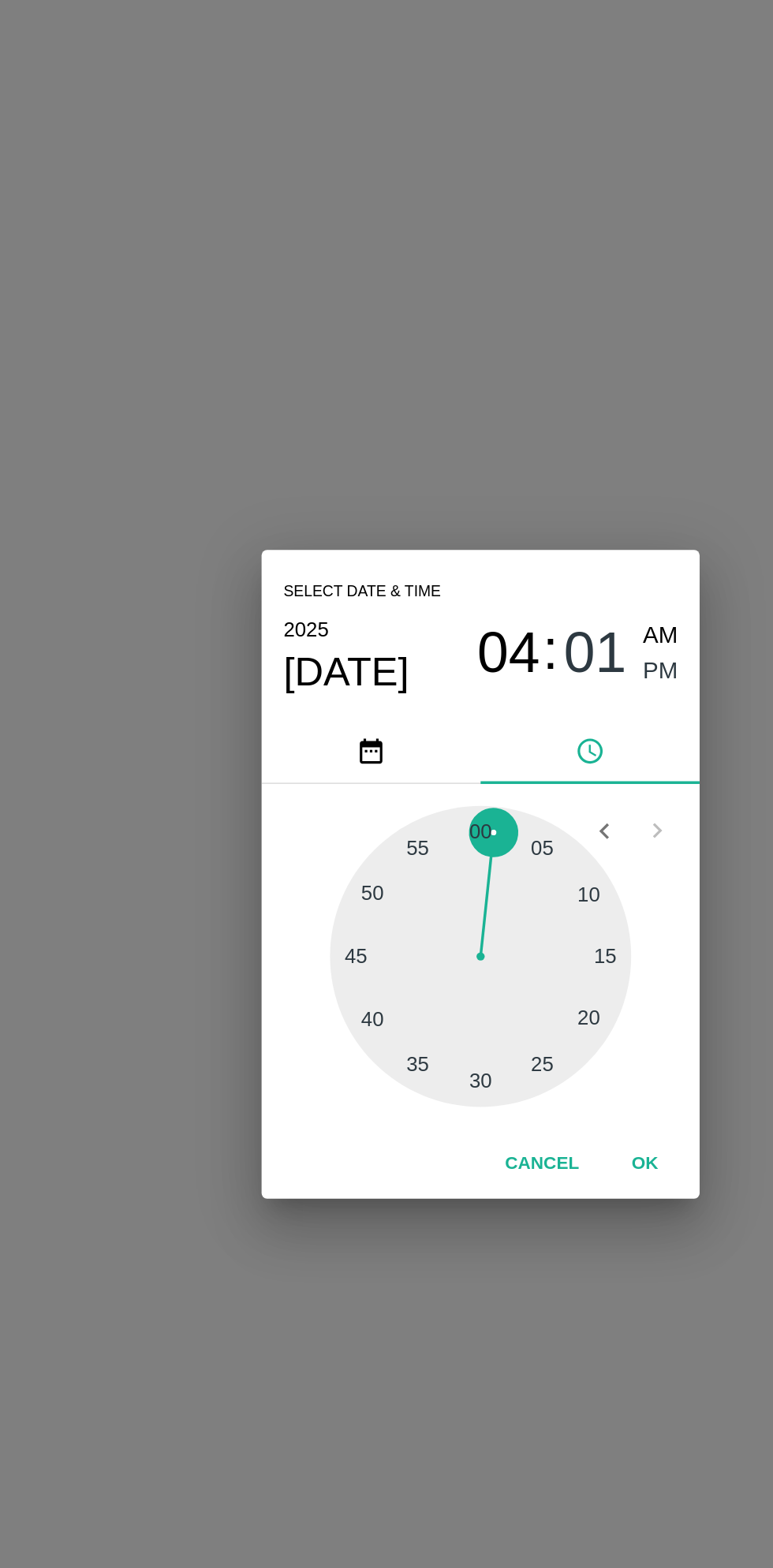
click at [485, 963] on button "OK" at bounding box center [481, 951] width 50 height 27
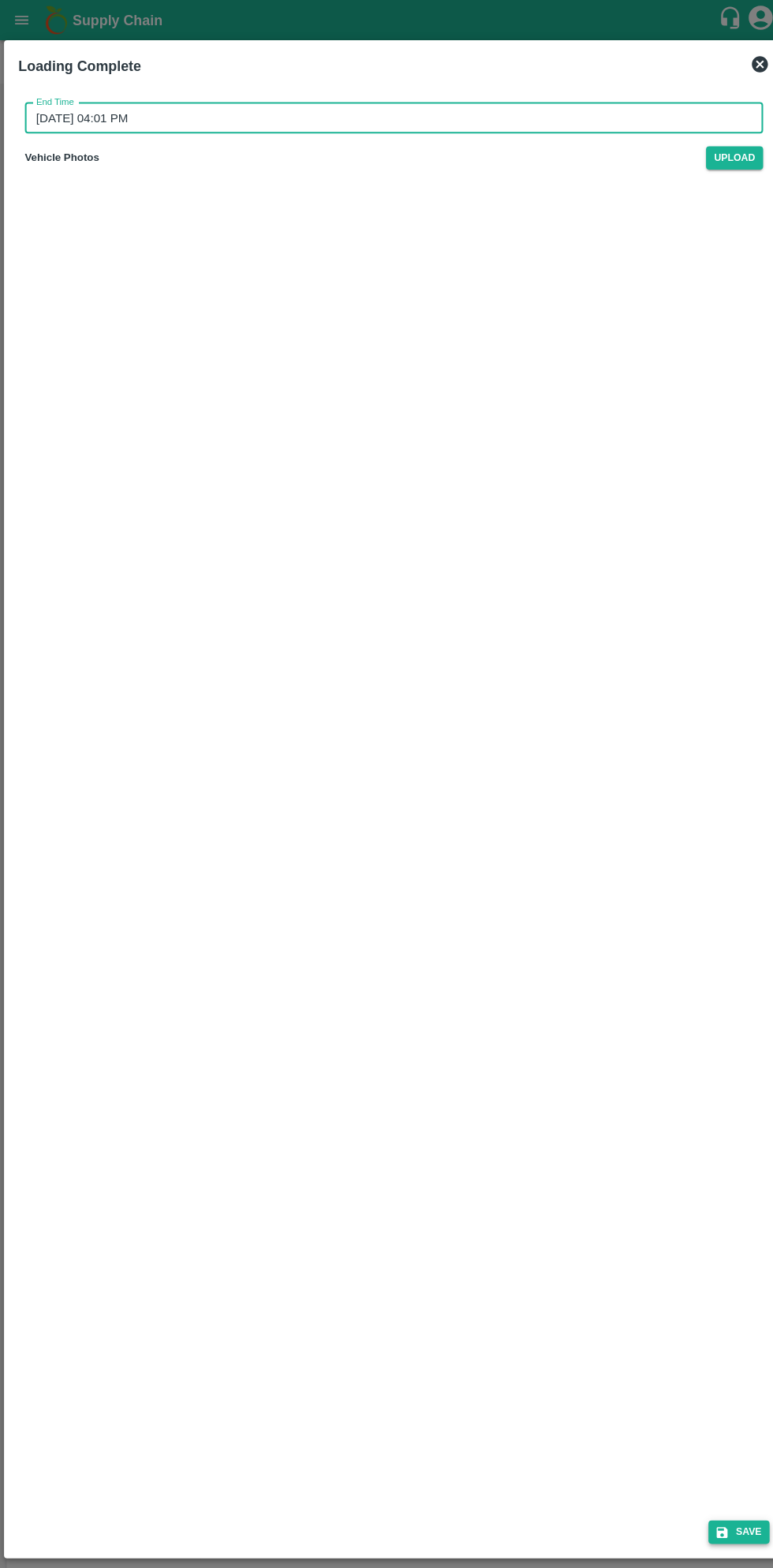
click at [733, 1496] on button "Save" at bounding box center [724, 1502] width 60 height 23
type input "11/08/2025 11:01 PM"
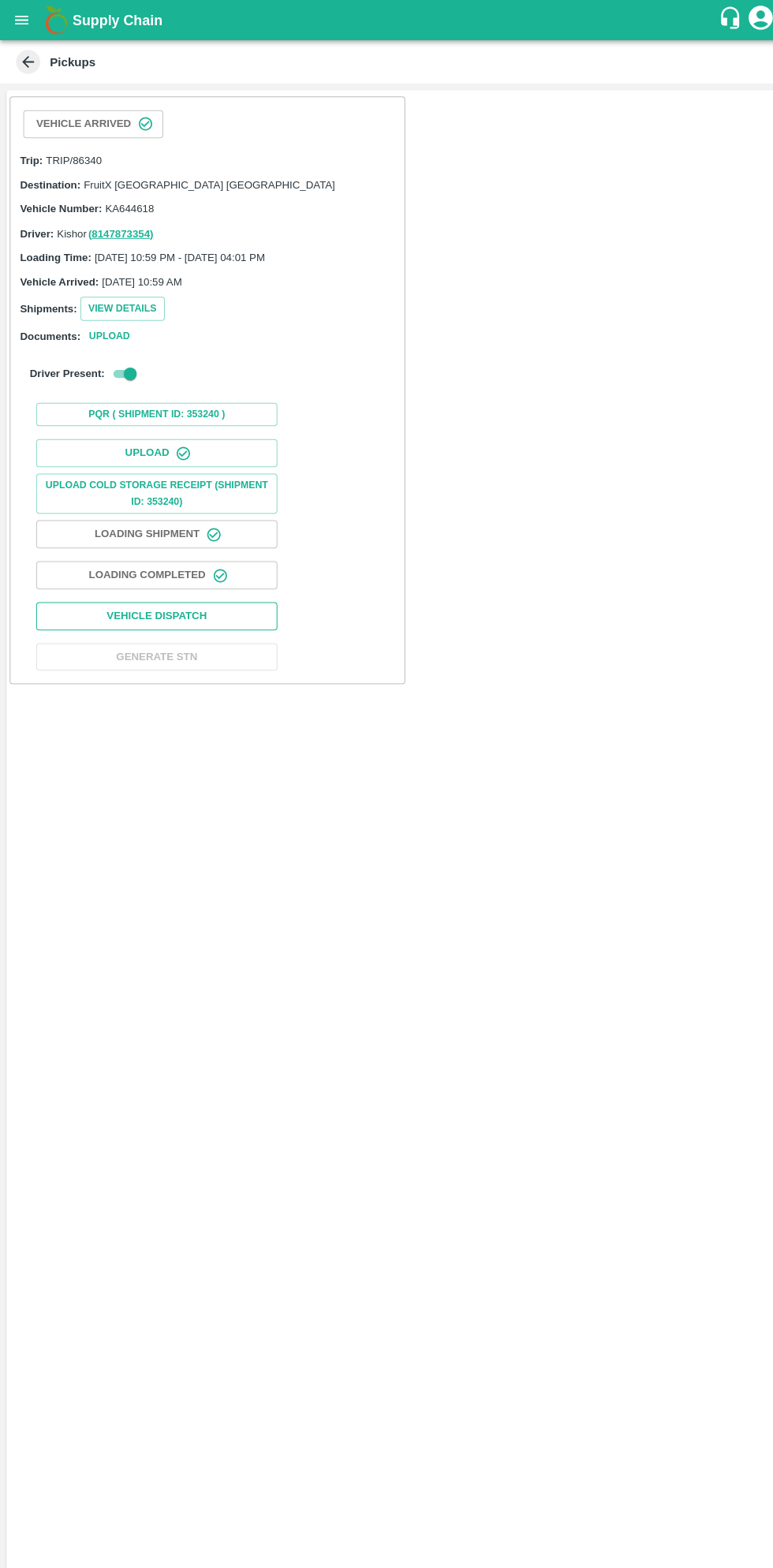
click at [244, 600] on button "Vehicle Dispatch" at bounding box center [153, 604] width 236 height 27
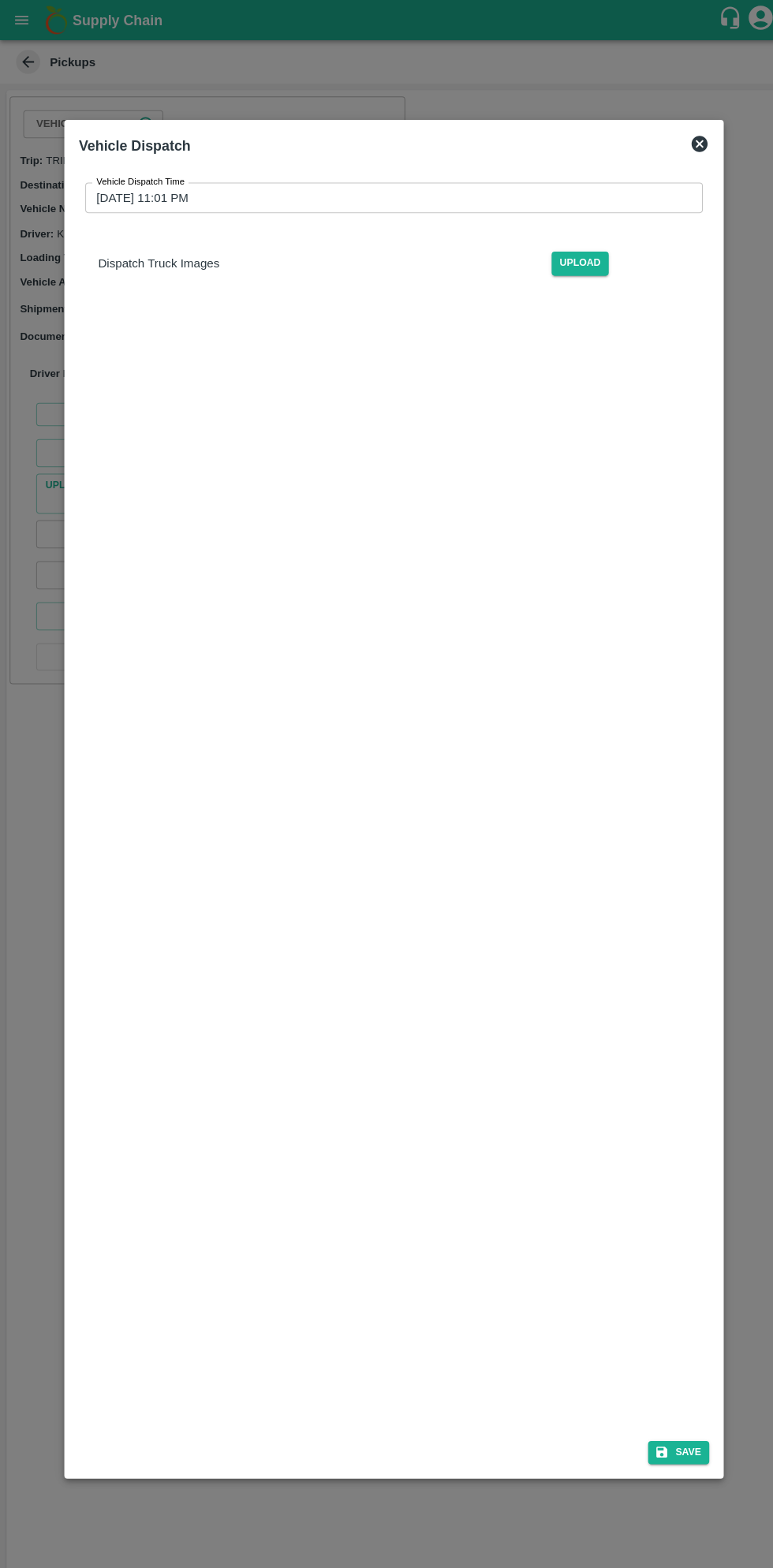
click at [585, 194] on input "11/08/2025 11:01 PM" at bounding box center [381, 193] width 594 height 30
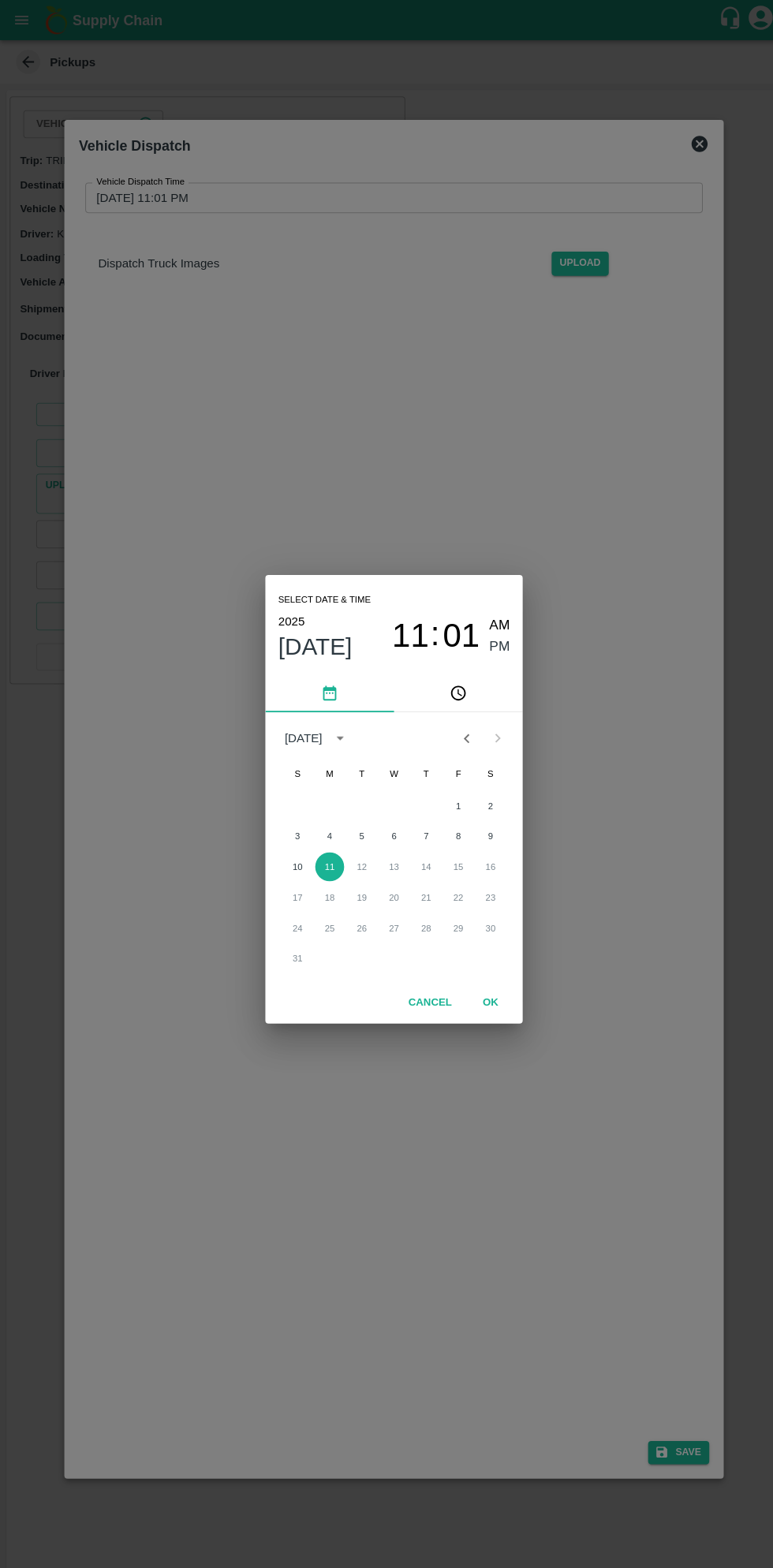
click at [398, 625] on span "11" at bounding box center [402, 623] width 36 height 38
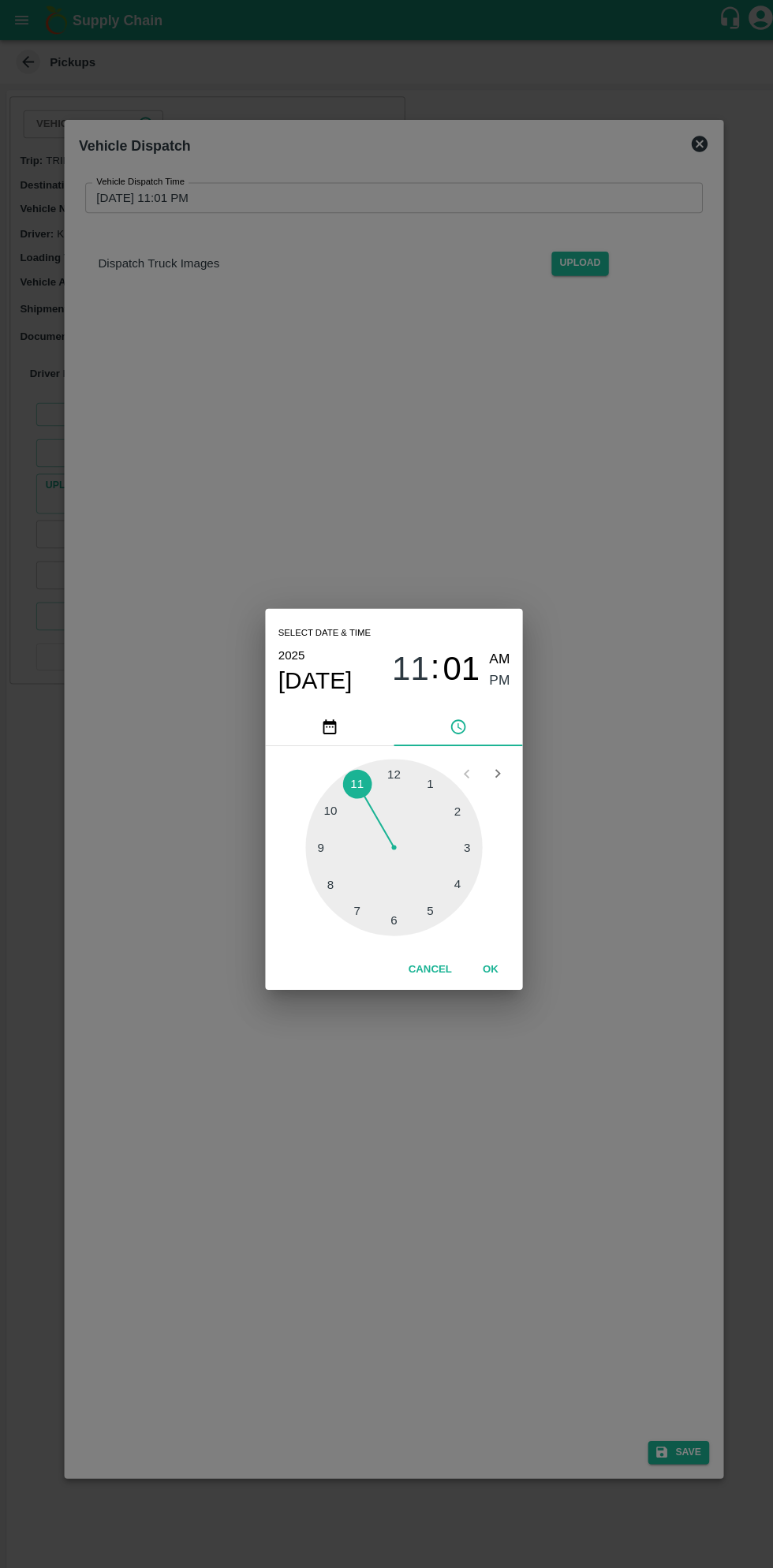
click at [426, 900] on div at bounding box center [386, 831] width 174 height 174
type input "11/08/2025 05:01 PM"
click at [497, 951] on button "OK" at bounding box center [481, 951] width 50 height 27
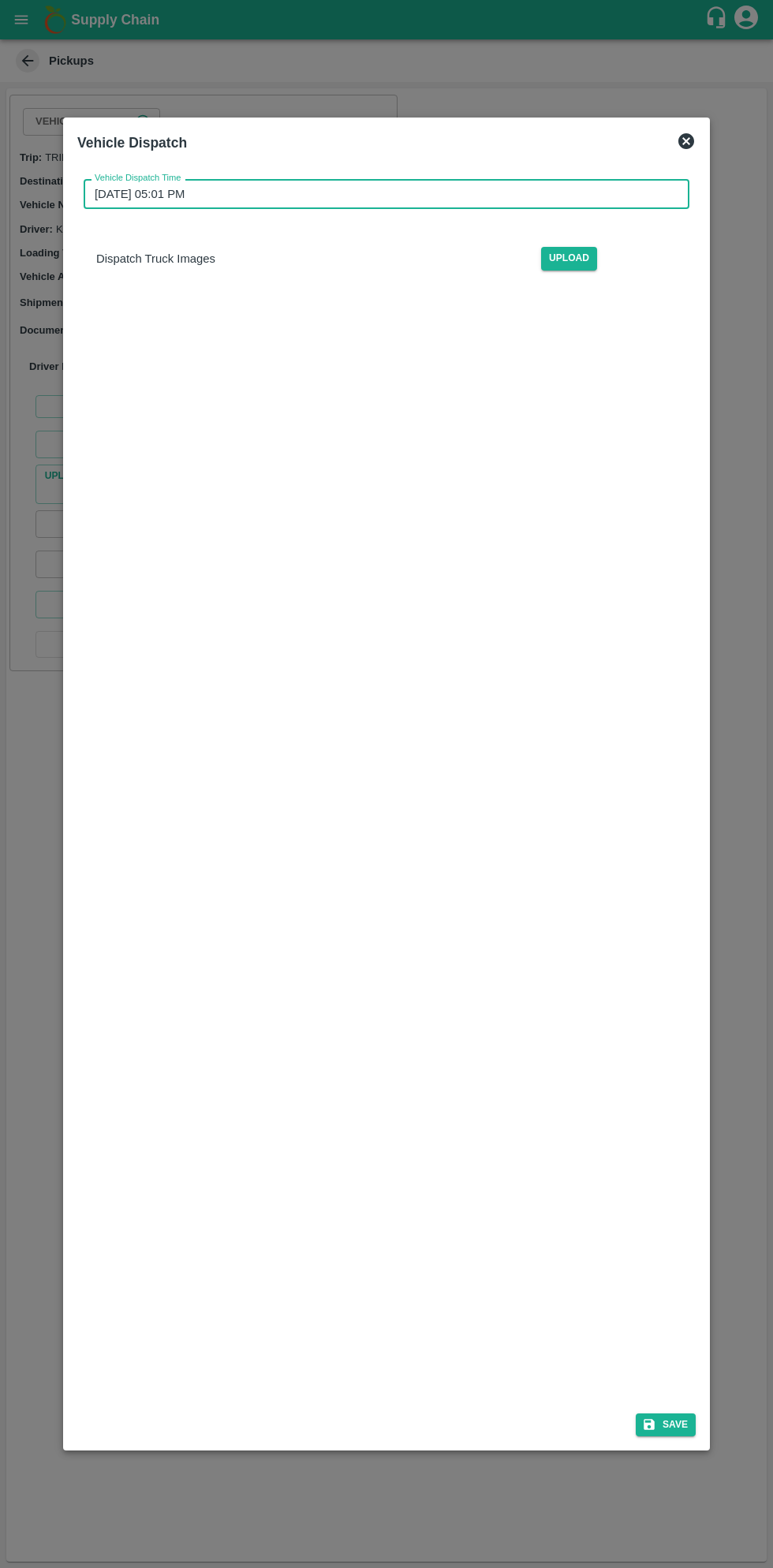
scroll to position [2, 0]
click at [669, 1422] on button "Save" at bounding box center [665, 1424] width 60 height 23
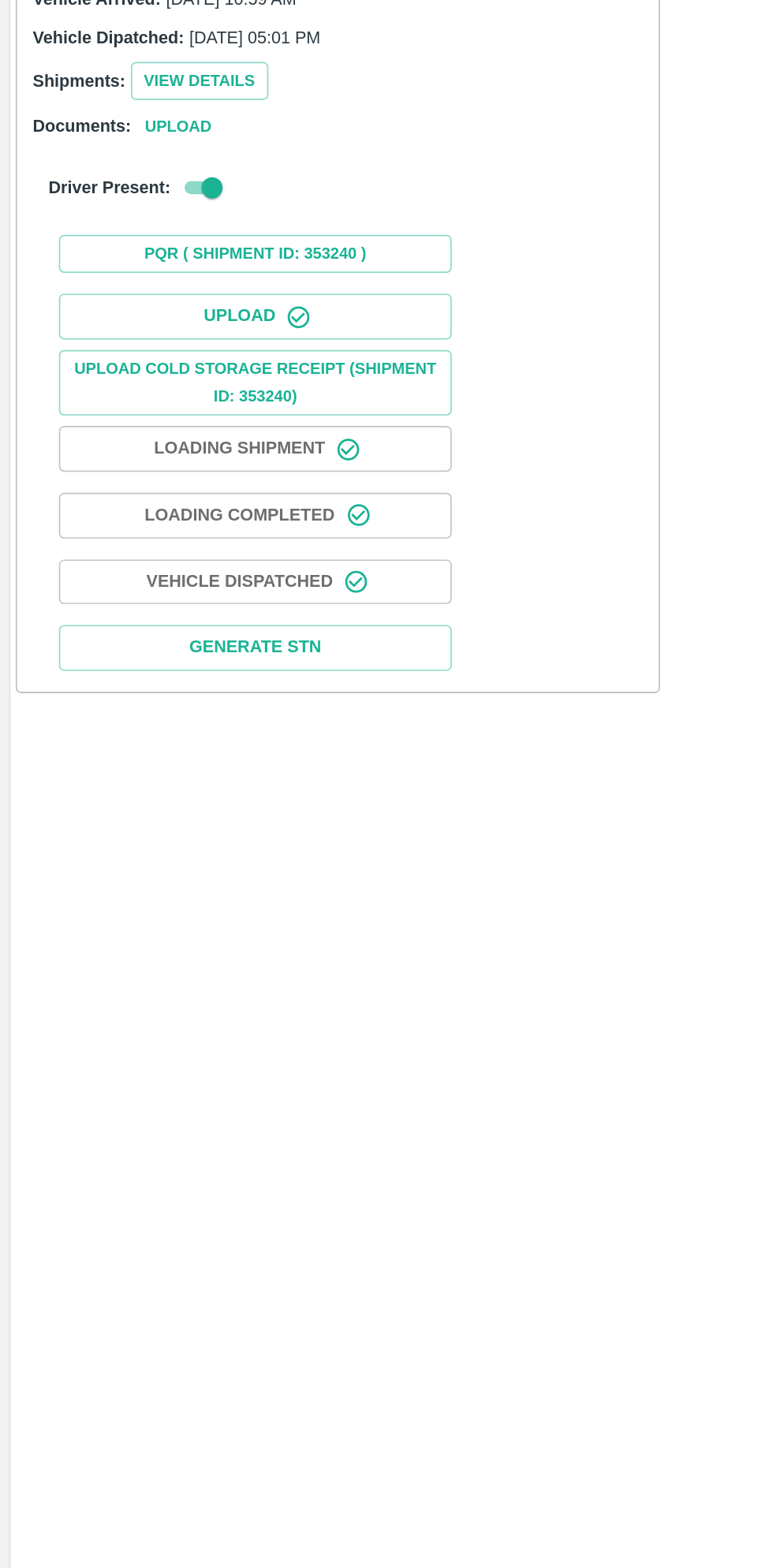
click at [207, 608] on icon "button" at bounding box center [215, 605] width 16 height 16
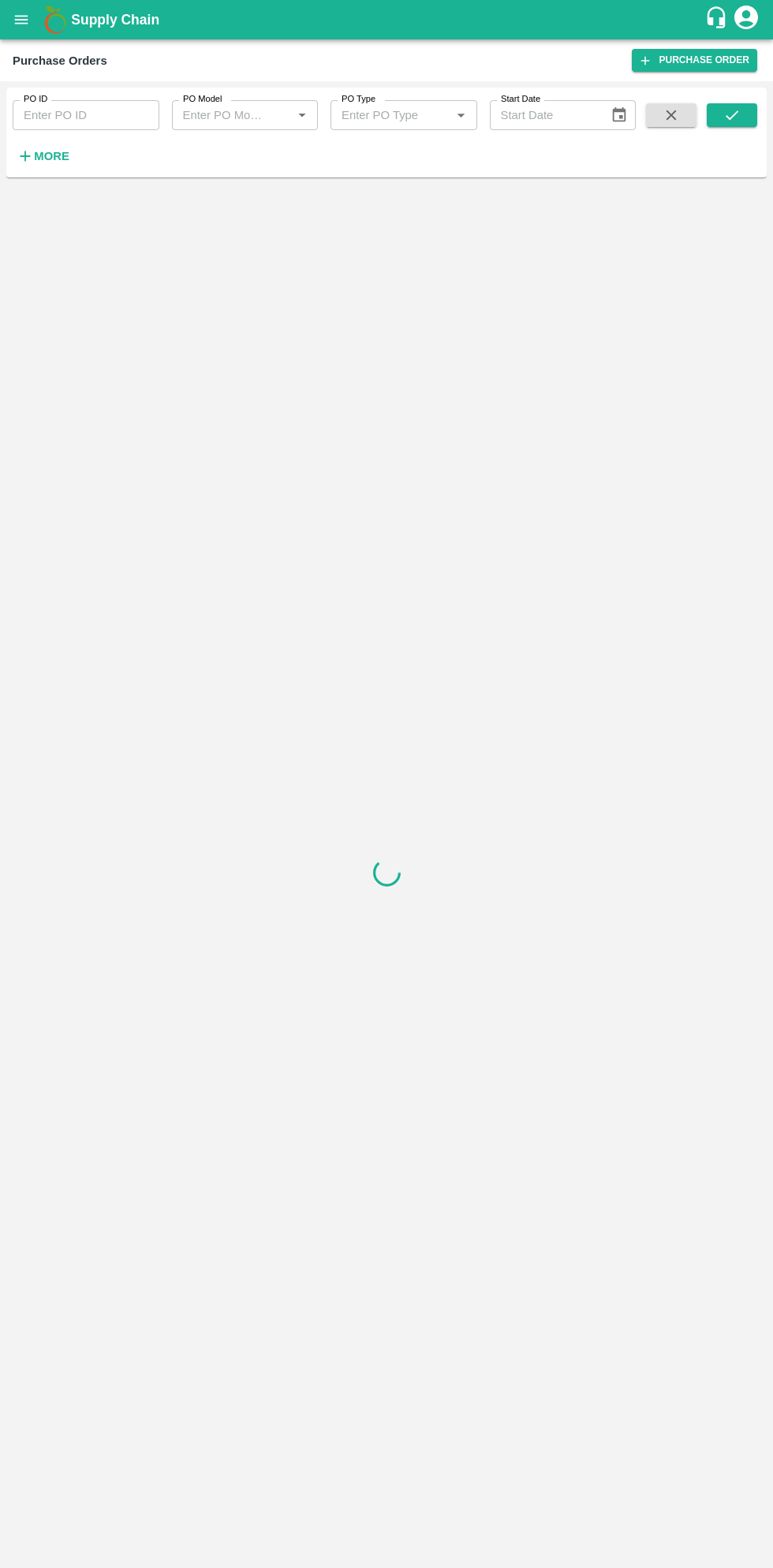
click at [48, 165] on h6 "More" at bounding box center [52, 156] width 35 height 21
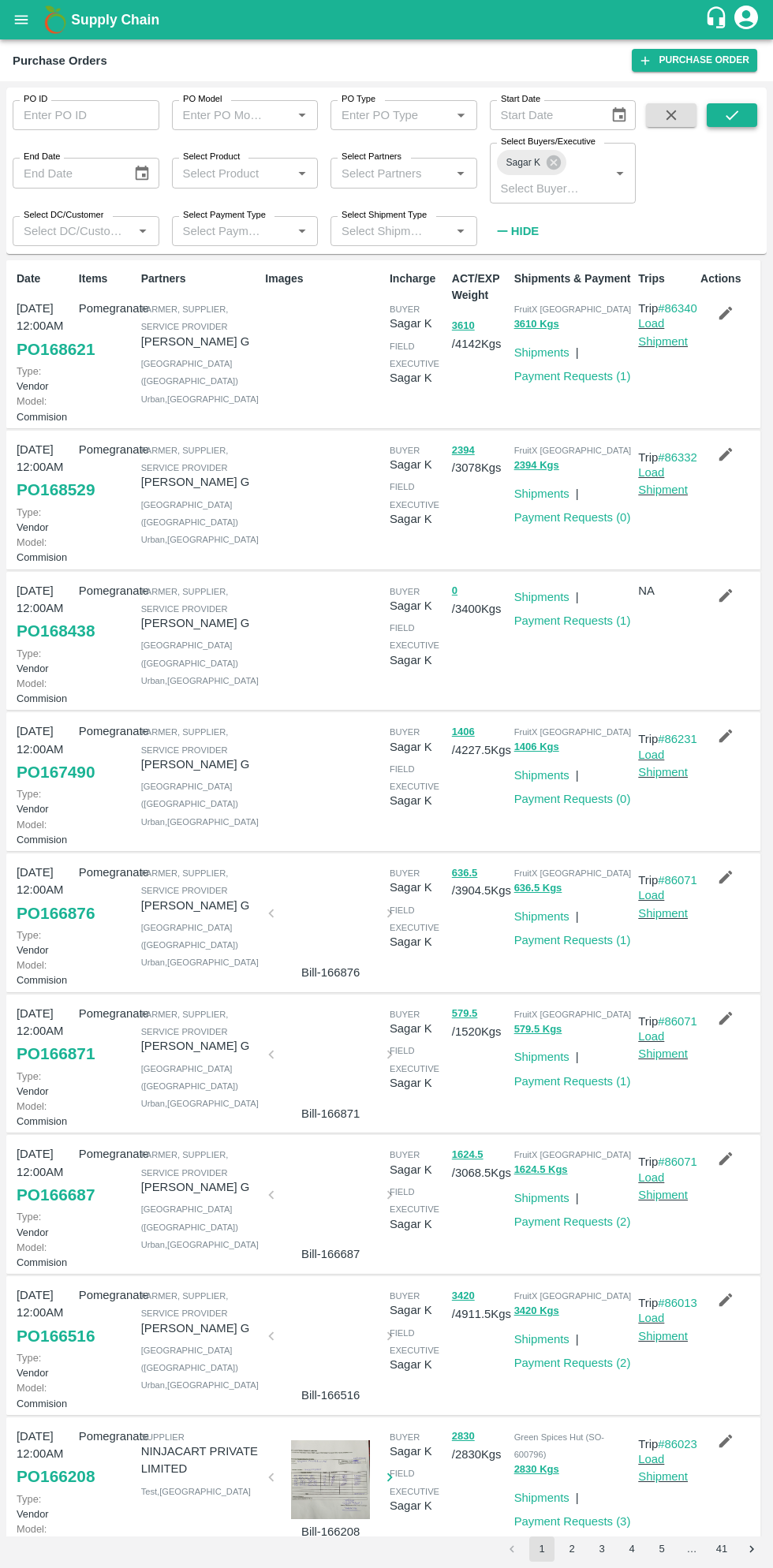
click at [732, 107] on icon "submit" at bounding box center [732, 116] width 18 height 18
click at [657, 347] on link "Load Shipment" at bounding box center [662, 332] width 50 height 30
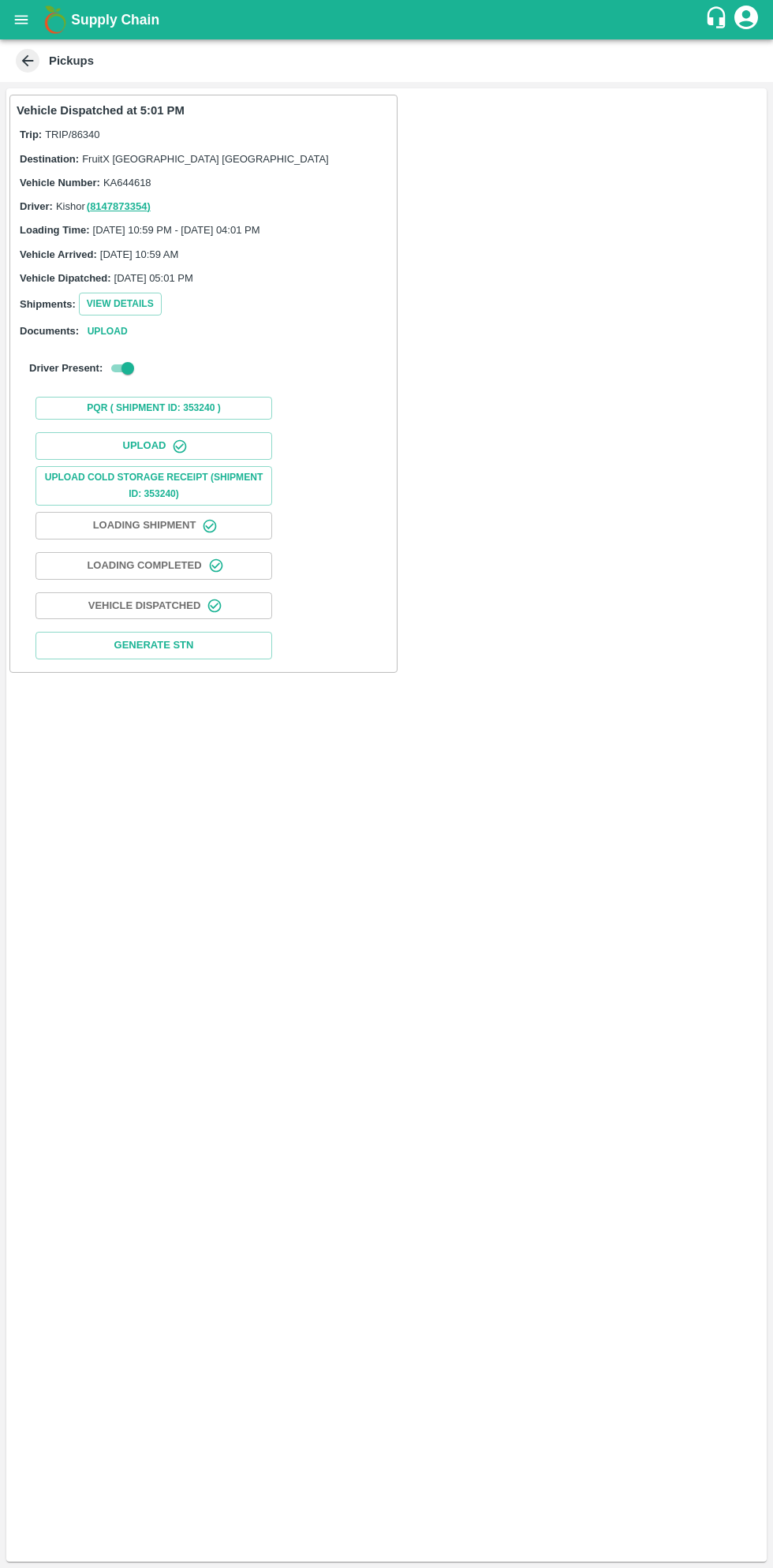
click at [210, 525] on icon "button" at bounding box center [210, 526] width 16 height 16
